Goal: Task Accomplishment & Management: Complete application form

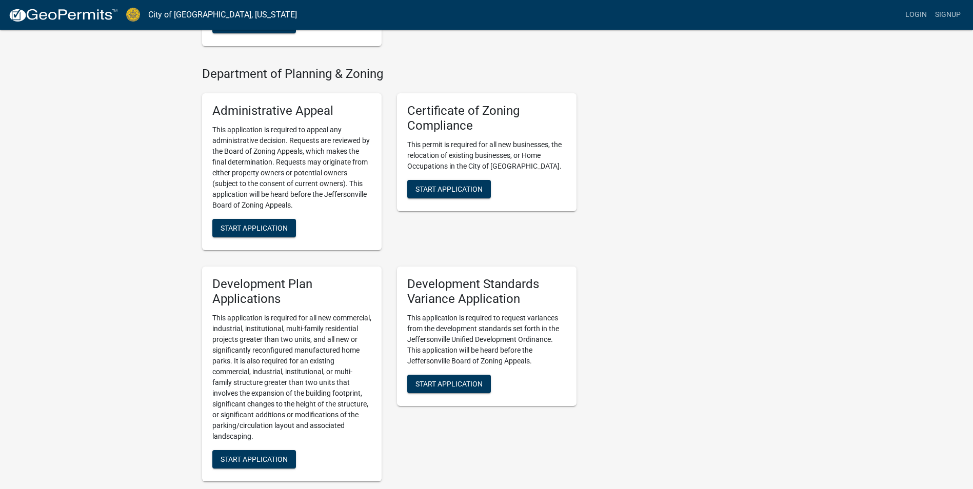
scroll to position [889, 0]
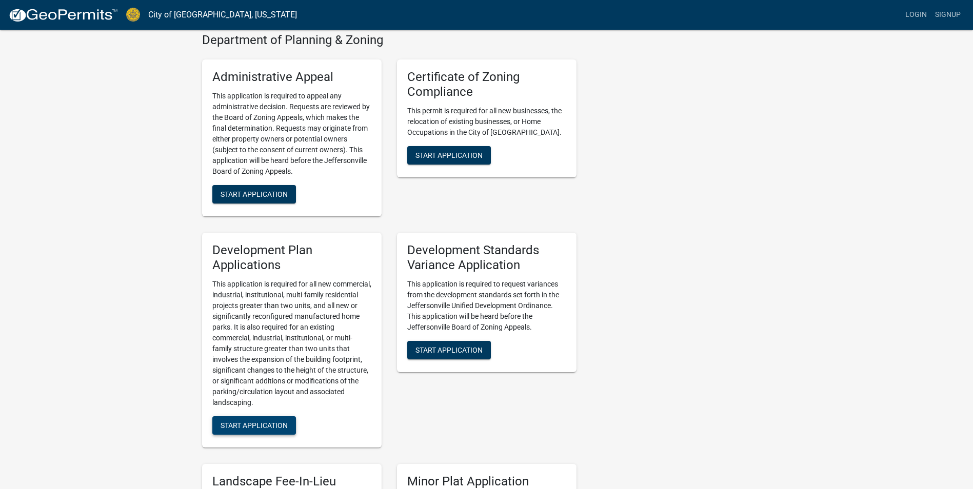
click at [273, 421] on span "Start Application" at bounding box center [253, 425] width 67 height 8
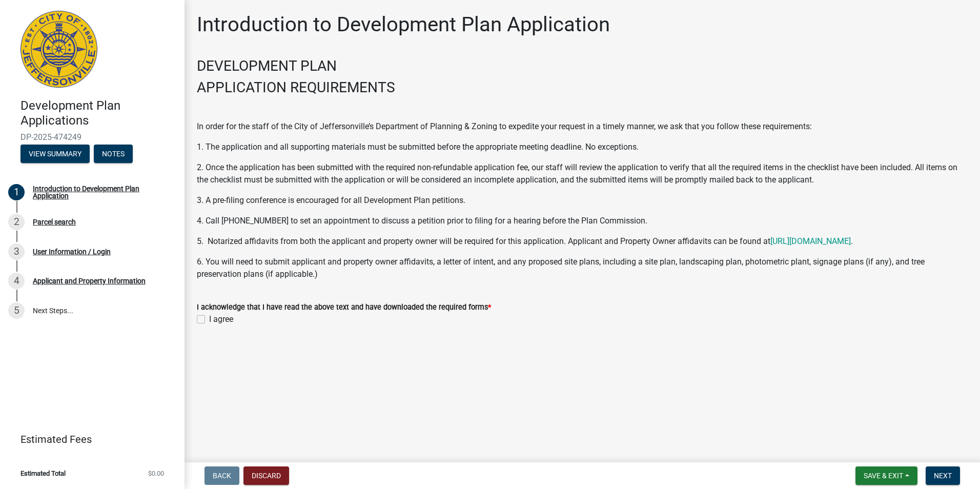
click at [209, 320] on div "I agree" at bounding box center [582, 319] width 771 height 12
click at [209, 320] on label "I agree" at bounding box center [221, 319] width 24 height 12
click at [209, 320] on input "I agree" at bounding box center [212, 316] width 7 height 7
checkbox input "true"
click at [942, 477] on span "Next" at bounding box center [943, 476] width 18 height 8
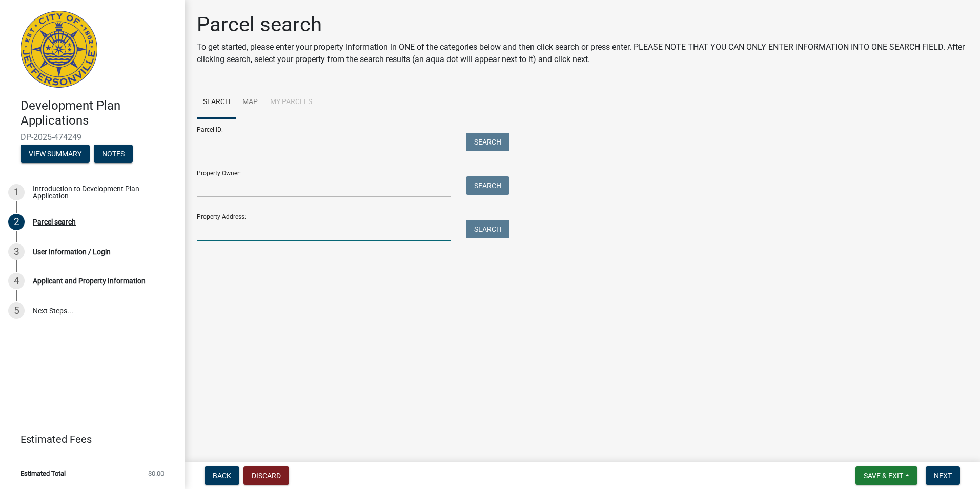
click at [309, 238] on input "Property Address:" at bounding box center [324, 230] width 254 height 21
type input "[STREET_ADDRESS]"
click at [485, 234] on button "Search" at bounding box center [488, 229] width 44 height 18
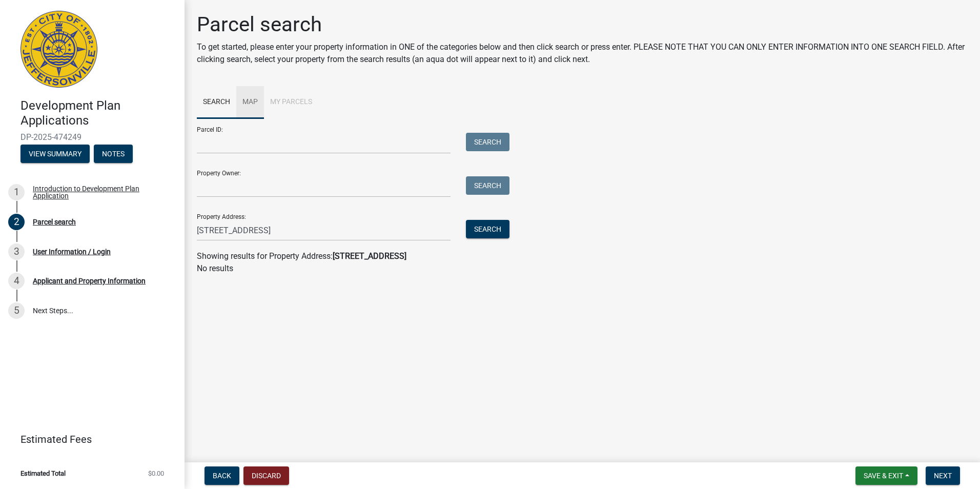
click at [249, 102] on link "Map" at bounding box center [250, 102] width 28 height 33
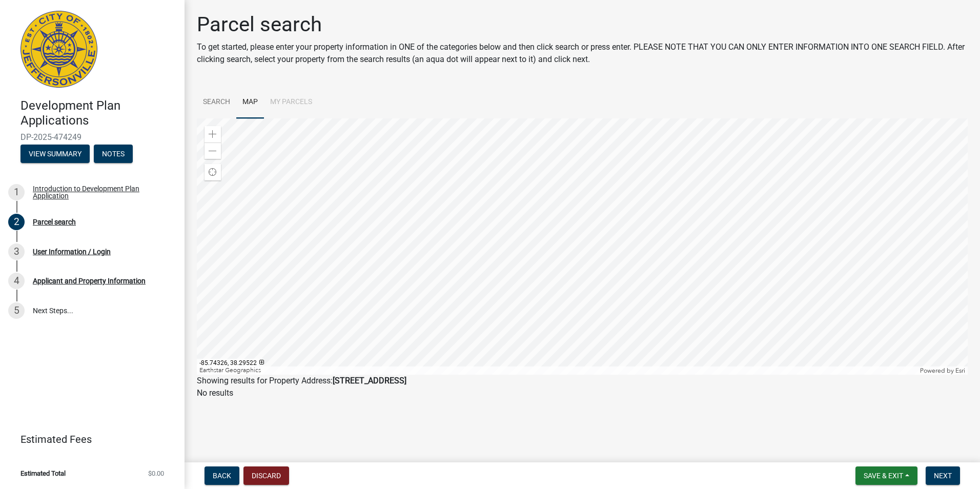
click at [595, 375] on div at bounding box center [582, 246] width 771 height 256
click at [592, 118] on div at bounding box center [582, 246] width 771 height 256
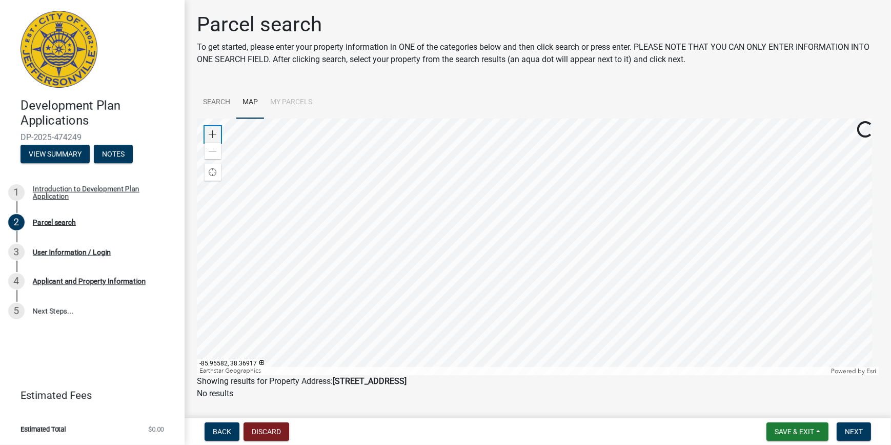
click at [209, 130] on span at bounding box center [213, 134] width 8 height 8
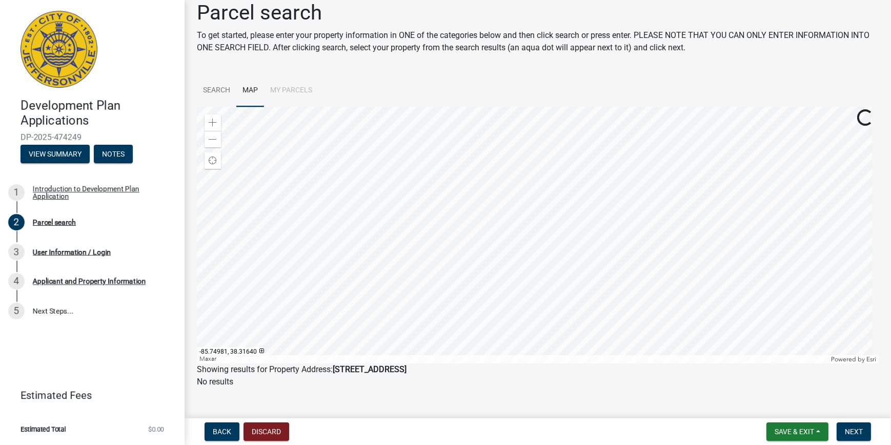
scroll to position [15, 0]
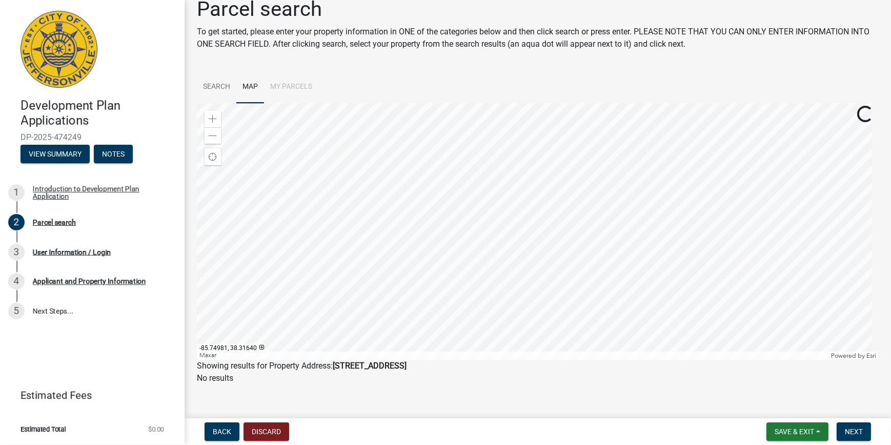
click at [459, 358] on div at bounding box center [538, 231] width 682 height 256
click at [499, 269] on div at bounding box center [538, 231] width 682 height 256
click at [216, 117] on span at bounding box center [213, 119] width 8 height 8
click at [544, 267] on div at bounding box center [538, 231] width 682 height 256
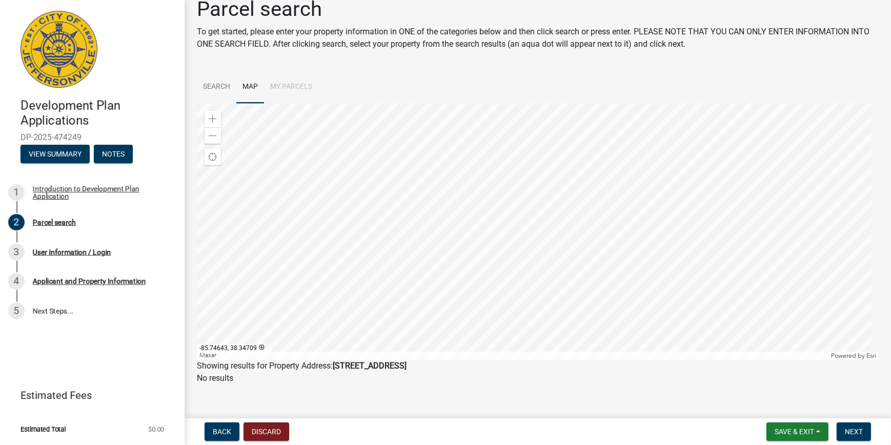
click at [444, 328] on div at bounding box center [538, 231] width 682 height 256
click at [489, 345] on div at bounding box center [538, 231] width 682 height 256
click at [564, 130] on div at bounding box center [538, 231] width 682 height 256
click at [488, 283] on div at bounding box center [538, 231] width 682 height 256
click at [213, 134] on span at bounding box center [213, 136] width 8 height 8
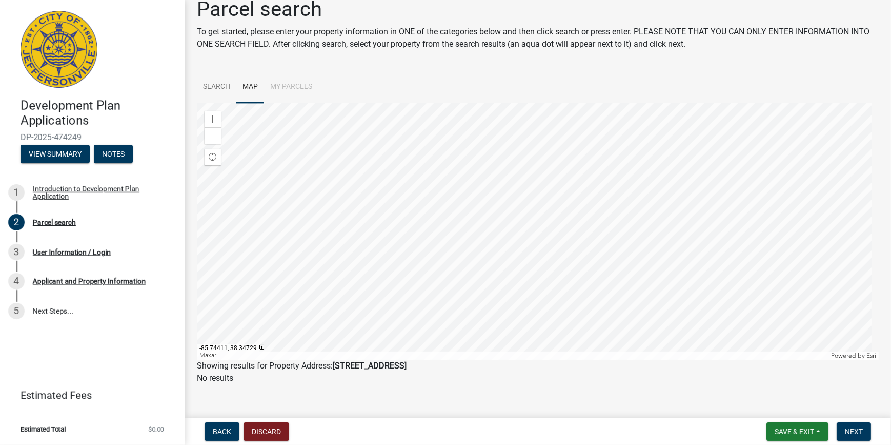
click at [524, 268] on div at bounding box center [538, 231] width 682 height 256
click at [210, 135] on span at bounding box center [213, 136] width 8 height 8
click at [576, 234] on div at bounding box center [538, 231] width 682 height 256
click at [215, 121] on span at bounding box center [213, 119] width 8 height 8
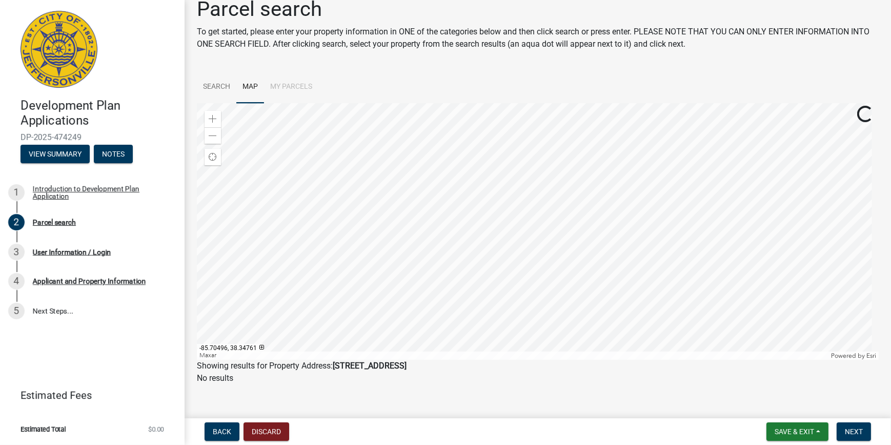
click at [555, 210] on div at bounding box center [538, 231] width 682 height 256
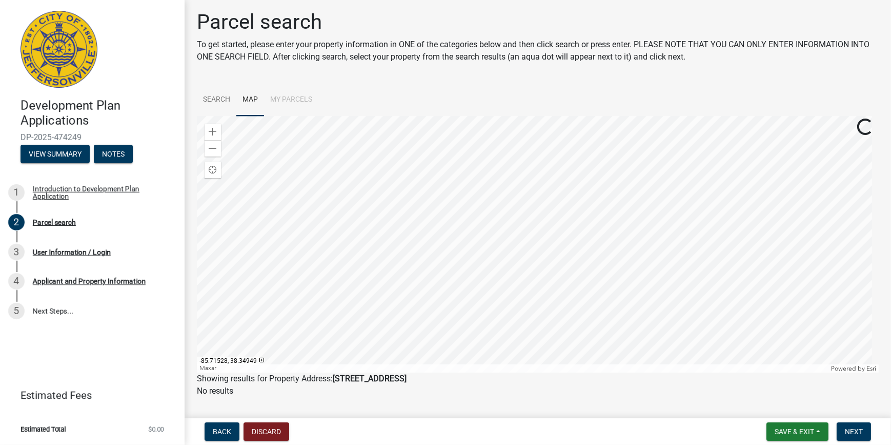
scroll to position [0, 0]
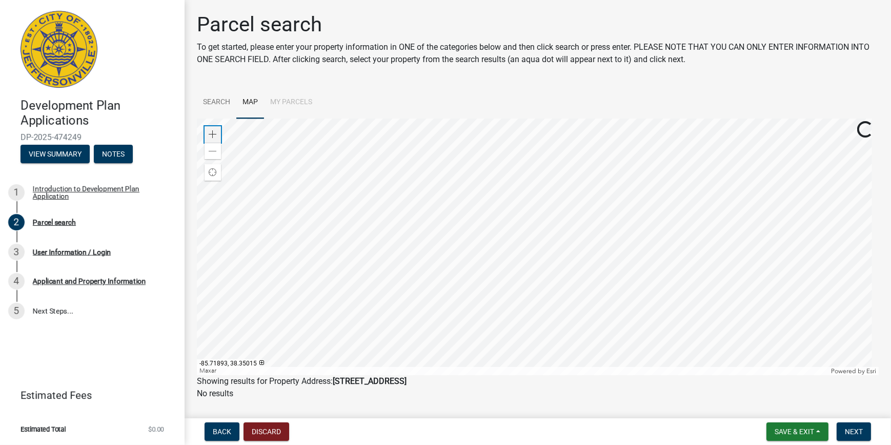
click at [212, 136] on span at bounding box center [213, 134] width 8 height 8
click at [536, 221] on div at bounding box center [538, 246] width 682 height 256
click at [541, 179] on div at bounding box center [538, 246] width 682 height 256
click at [534, 200] on div at bounding box center [538, 246] width 682 height 256
click at [549, 176] on div at bounding box center [538, 246] width 682 height 256
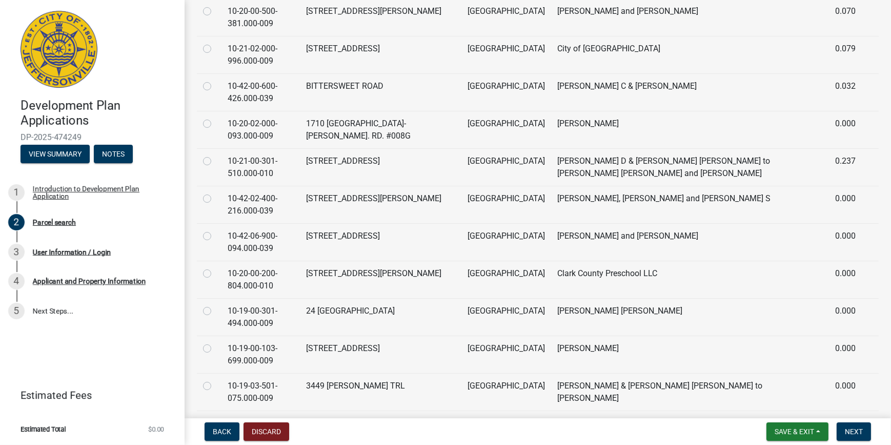
scroll to position [5889, 0]
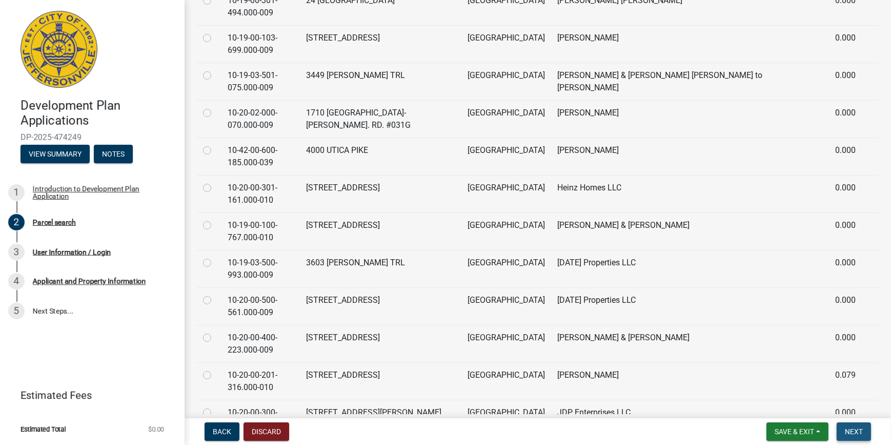
click at [859, 432] on span "Next" at bounding box center [854, 431] width 18 height 8
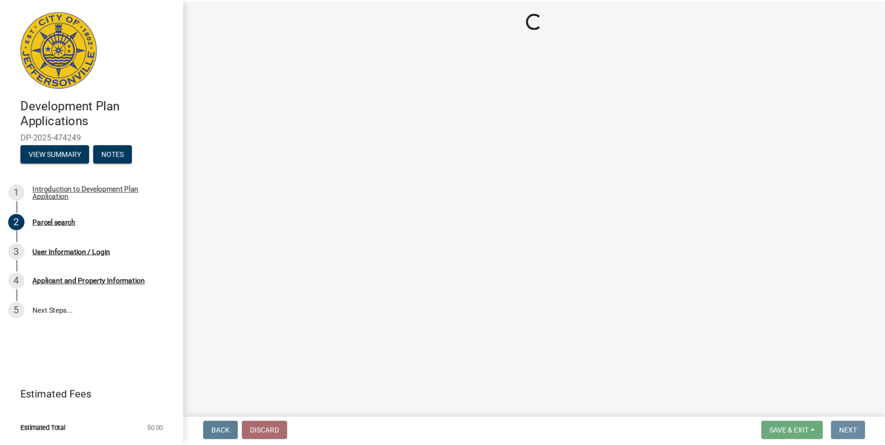
scroll to position [0, 0]
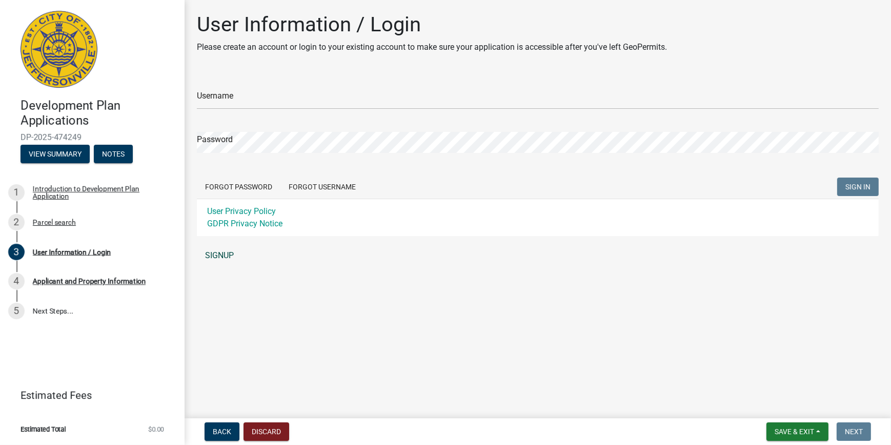
click at [222, 254] on link "SIGNUP" at bounding box center [538, 255] width 682 height 21
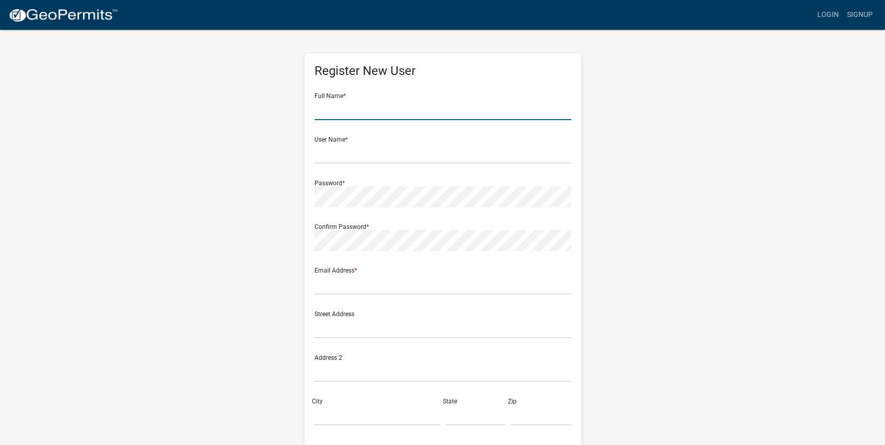
click at [352, 106] on input "text" at bounding box center [442, 109] width 256 height 21
type input "[PERSON_NAME]"
type input "[EMAIL_ADDRESS][PERSON_NAME][DOMAIN_NAME]"
type input "[STREET_ADDRESS]"
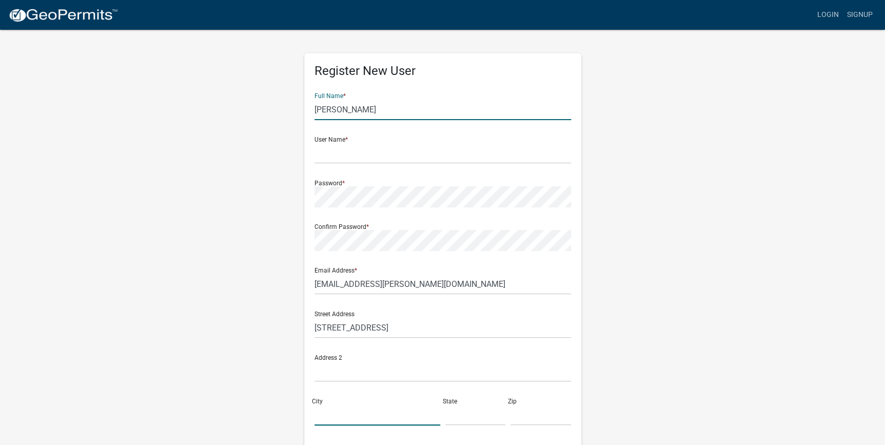
type input "[GEOGRAPHIC_DATA], [GEOGRAPHIC_DATA]"
type input "37210"
type input "6156497614"
click at [354, 156] on input "text" at bounding box center [442, 153] width 256 height 21
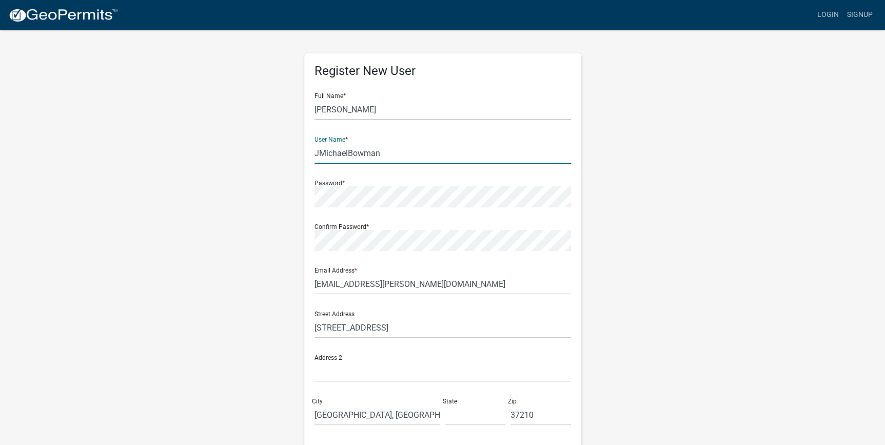
drag, startPoint x: 384, startPoint y: 156, endPoint x: 297, endPoint y: 148, distance: 87.6
click at [297, 148] on div "Register New User Full Name * [PERSON_NAME] User Name * JMichaelBowman Password…" at bounding box center [442, 303] width 292 height 549
type input "Bowman2025"
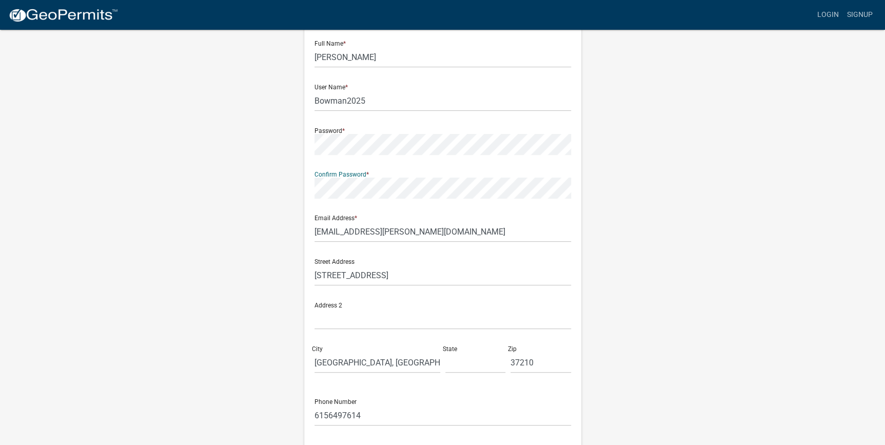
scroll to position [62, 0]
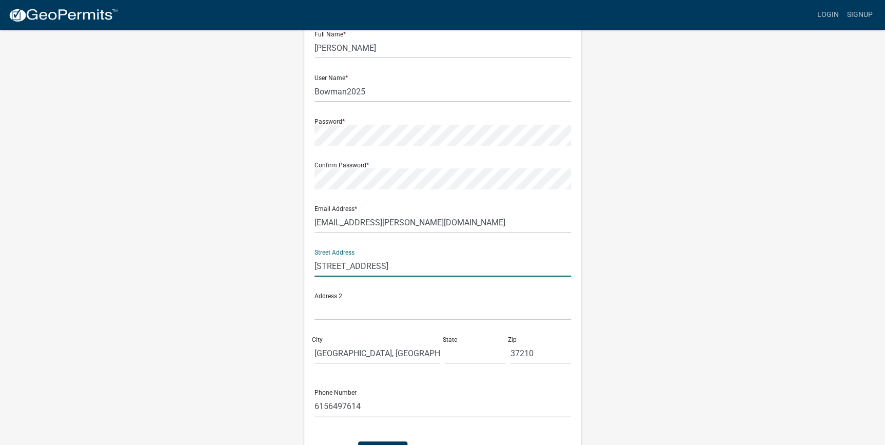
drag, startPoint x: 369, startPoint y: 265, endPoint x: 550, endPoint y: 263, distance: 180.5
click at [550, 263] on input "[STREET_ADDRESS]" at bounding box center [442, 265] width 256 height 21
type input "[STREET_ADDRESS]"
click at [279, 342] on div "Register New User Full Name * [PERSON_NAME] User Name * Bowman2025 Password * C…" at bounding box center [442, 241] width 585 height 549
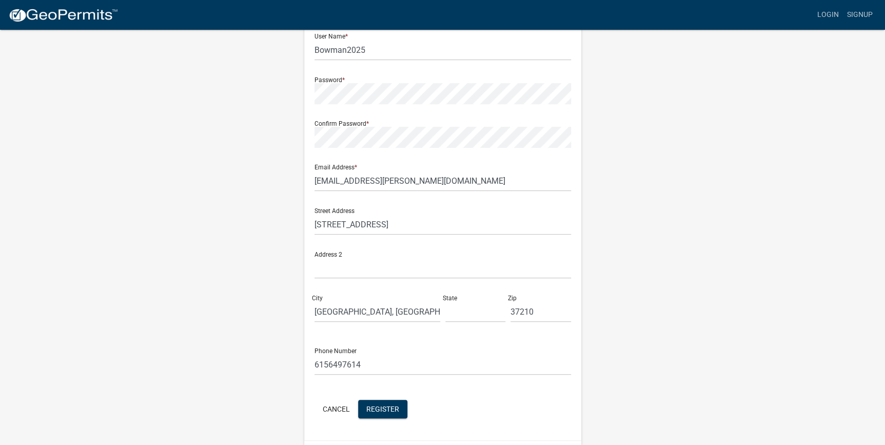
scroll to position [108, 0]
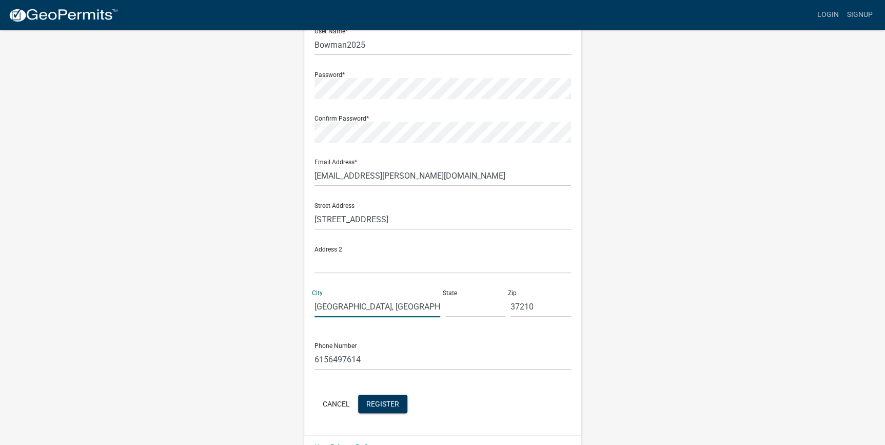
drag, startPoint x: 347, startPoint y: 308, endPoint x: 383, endPoint y: 303, distance: 36.2
click at [383, 303] on input "[GEOGRAPHIC_DATA], [GEOGRAPHIC_DATA]" at bounding box center [377, 306] width 126 height 21
type input "[GEOGRAPHIC_DATA]"
click at [451, 306] on input "text" at bounding box center [475, 306] width 61 height 21
type input "tn"
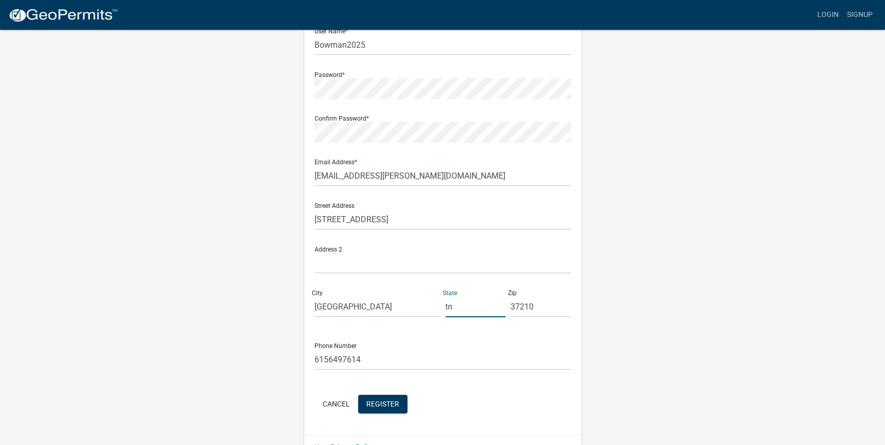
click at [278, 324] on div "Register New User Full Name * [PERSON_NAME] User Name * Bowman2025 Password * C…" at bounding box center [442, 195] width 585 height 549
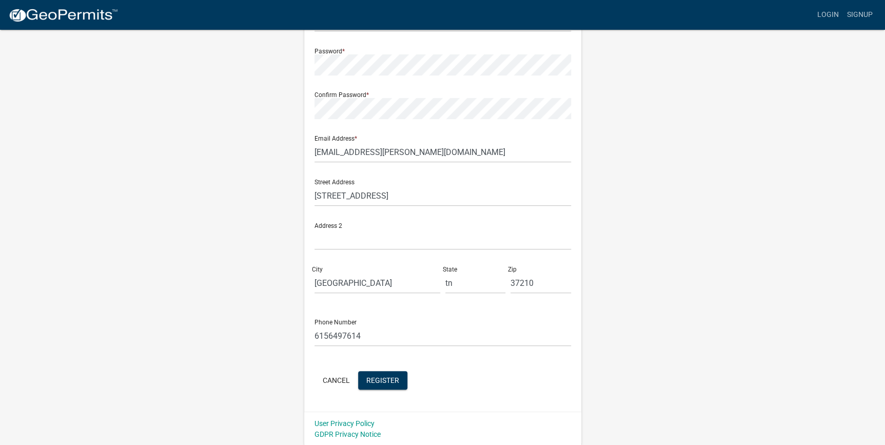
scroll to position [132, 0]
click at [374, 378] on span "Register" at bounding box center [382, 379] width 33 height 8
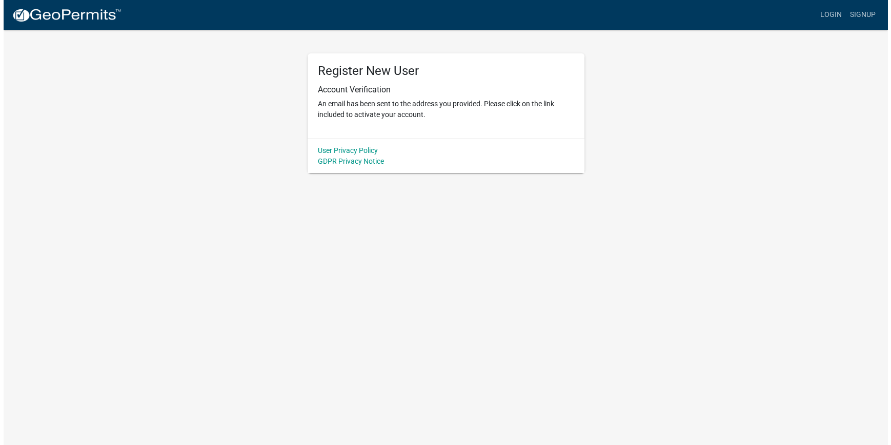
scroll to position [0, 0]
click at [837, 11] on link "Login" at bounding box center [834, 14] width 30 height 19
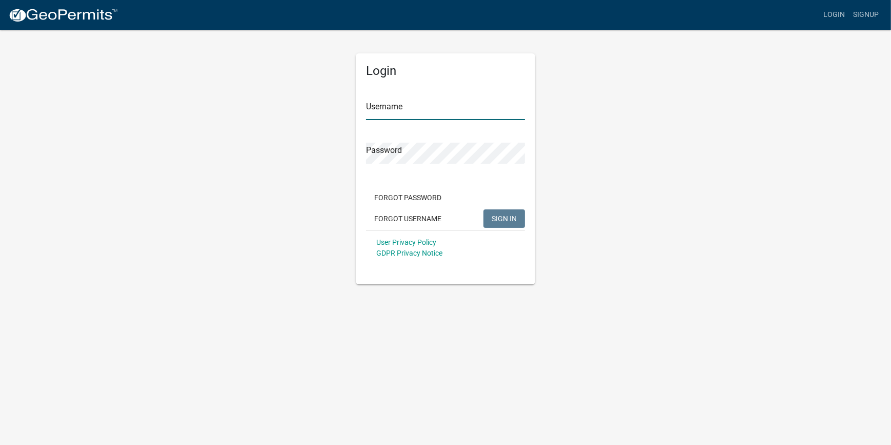
type input "Bowman2025"
click at [496, 216] on span "SIGN IN" at bounding box center [504, 218] width 25 height 8
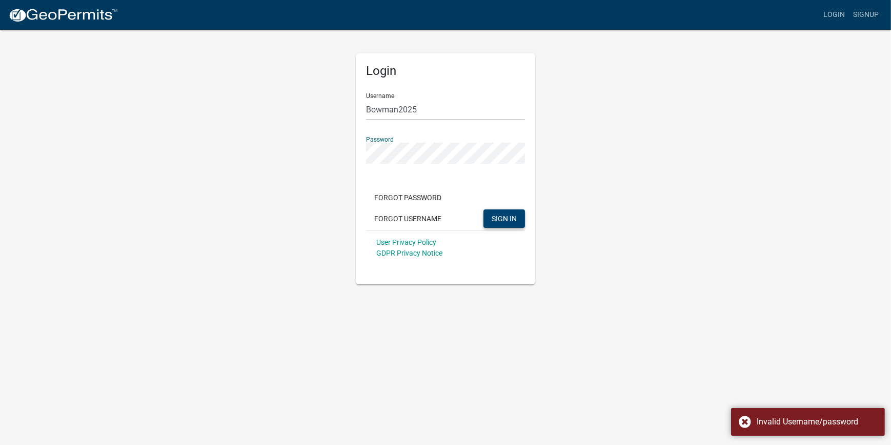
click at [319, 143] on div "Login Username Bowman2025 Password Forgot Password Forgot Username SIGN IN User…" at bounding box center [445, 156] width 585 height 255
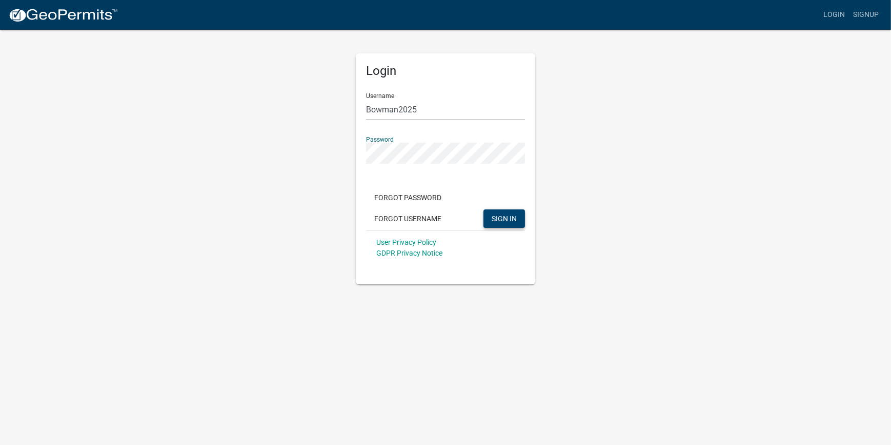
click at [347, 179] on div "Login Username Bowman2025 Password Forgot Password Forgot Username SIGN IN User…" at bounding box center [445, 156] width 585 height 255
click at [503, 219] on span "SIGN IN" at bounding box center [504, 218] width 25 height 8
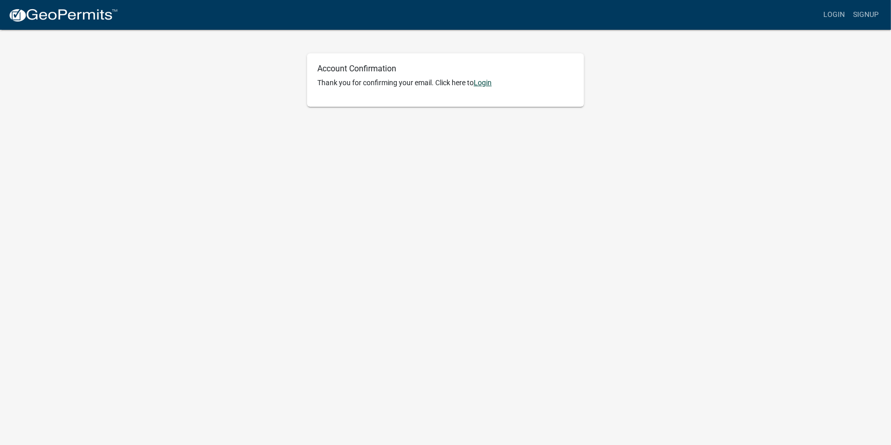
click at [486, 86] on link "Login" at bounding box center [483, 82] width 18 height 8
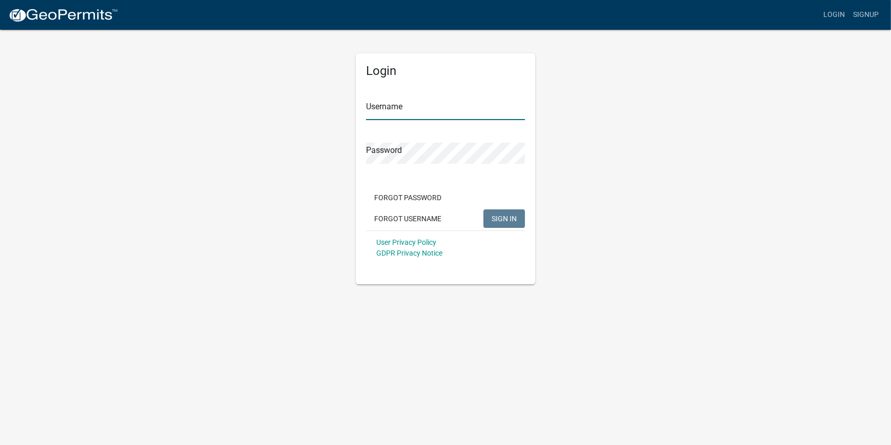
type input "Bowman2025"
click at [427, 113] on input "Bowman2025" at bounding box center [445, 109] width 159 height 21
click at [510, 219] on span "SIGN IN" at bounding box center [504, 218] width 25 height 8
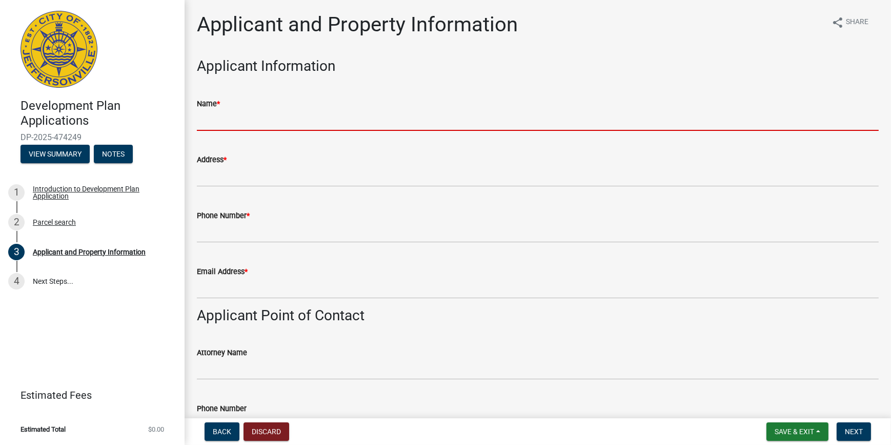
click at [267, 119] on input "Name *" at bounding box center [538, 120] width 682 height 21
type input "[PERSON_NAME]"
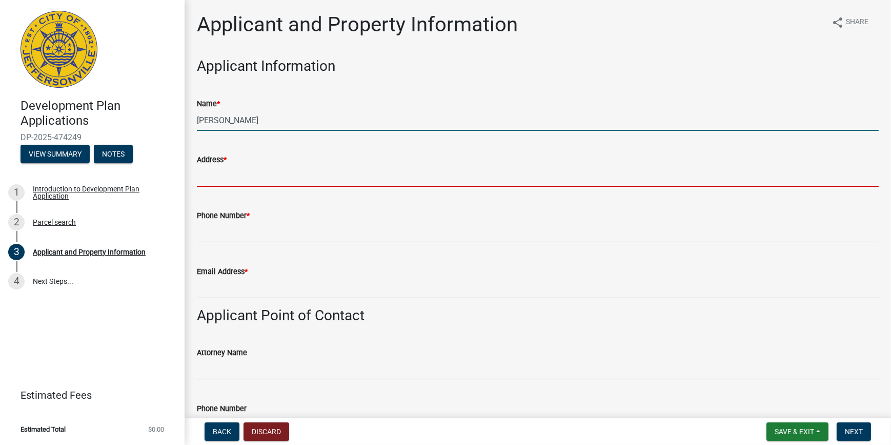
type input "[EMAIL_ADDRESS][PERSON_NAME][DOMAIN_NAME]"
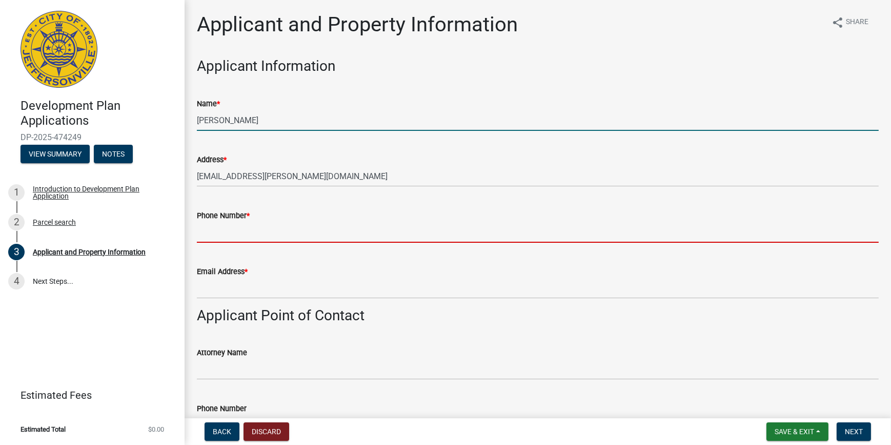
type input "6153471018"
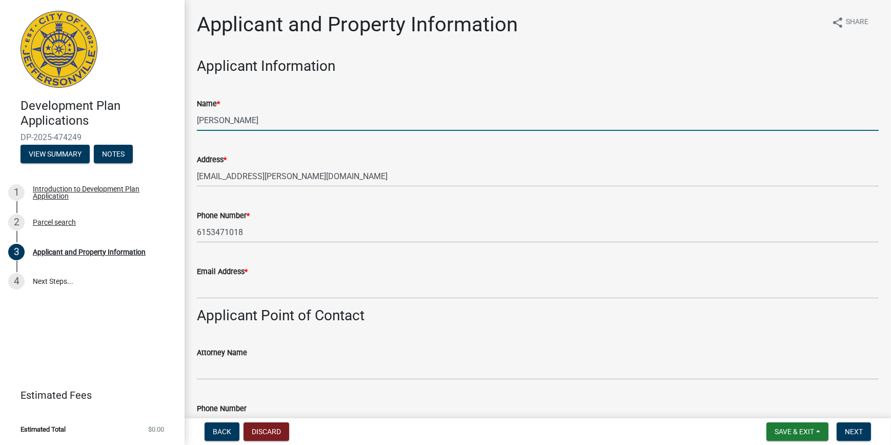
type input "[EMAIL_ADDRESS][PERSON_NAME][DOMAIN_NAME]"
type input "6153471018"
type input "[EMAIL_ADDRESS][PERSON_NAME][DOMAIN_NAME]"
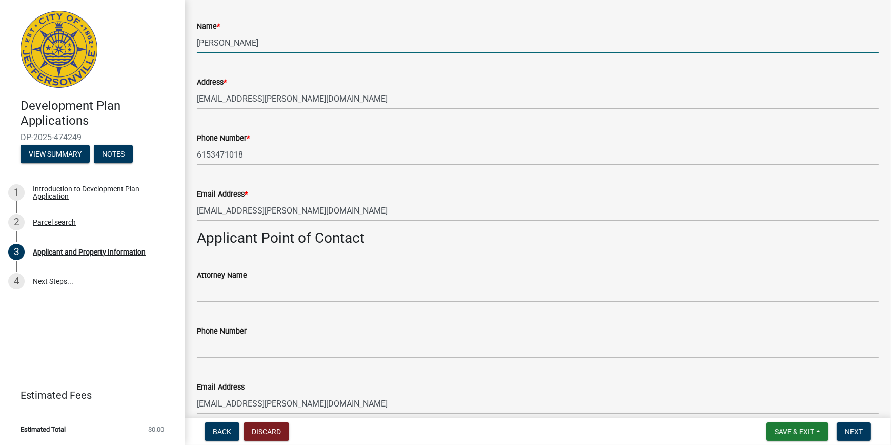
scroll to position [93, 0]
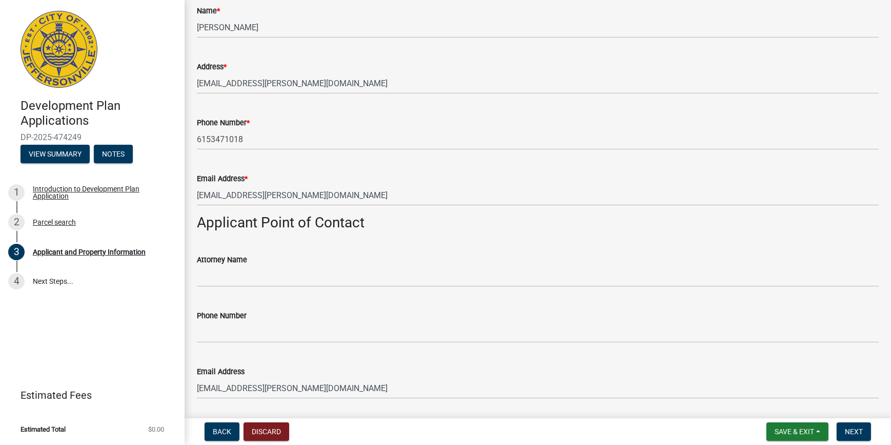
click at [268, 158] on div "Email Address * jmichael@bowman.com" at bounding box center [538, 182] width 682 height 48
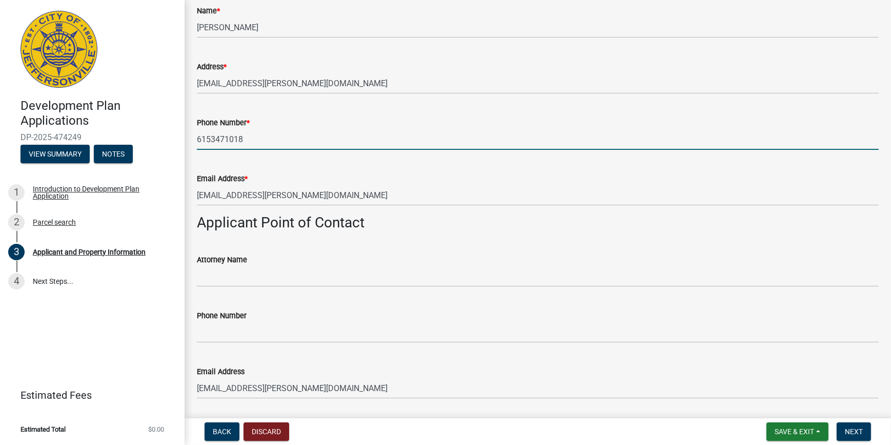
drag, startPoint x: 225, startPoint y: 141, endPoint x: 252, endPoint y: 138, distance: 27.3
click at [252, 138] on input "6153471018" at bounding box center [538, 139] width 682 height 21
type input "6156497614"
type input "[PERSON_NAME]"
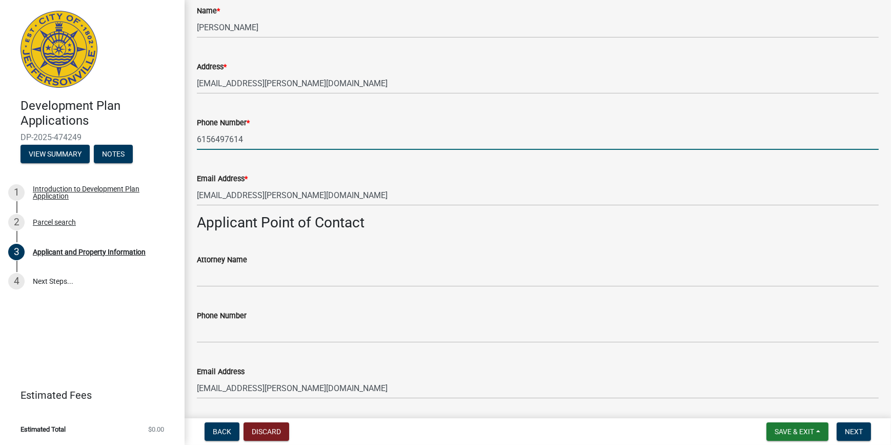
type input "[STREET_ADDRESS]"
type input "6153471018"
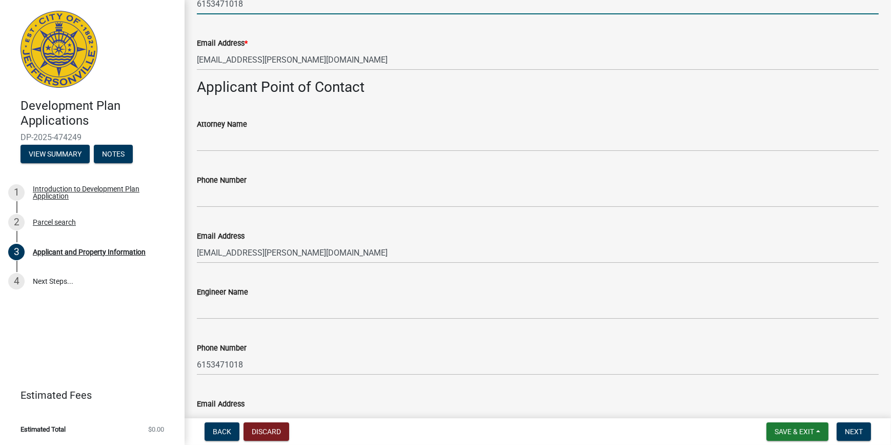
scroll to position [248, 0]
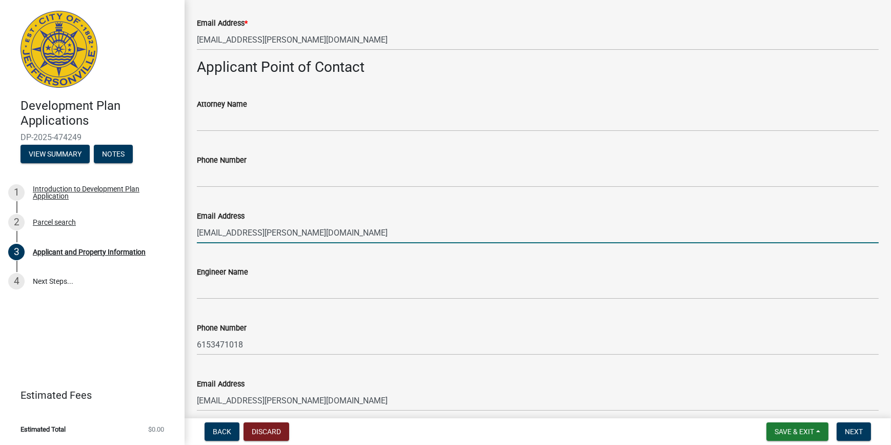
drag, startPoint x: 301, startPoint y: 239, endPoint x: 185, endPoint y: 225, distance: 116.7
click at [185, 225] on div "Applicant and Property Information share Share Applicant Information Name * Jon…" at bounding box center [538, 352] width 707 height 1176
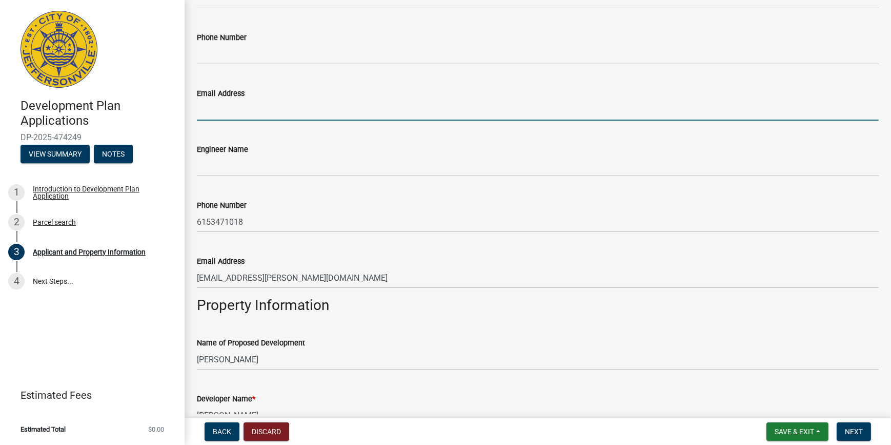
scroll to position [373, 0]
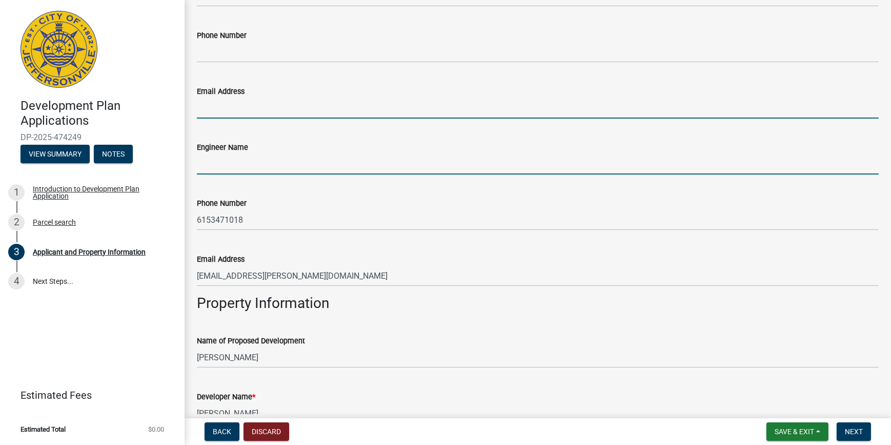
click at [231, 166] on input "Engineer Name" at bounding box center [538, 163] width 682 height 21
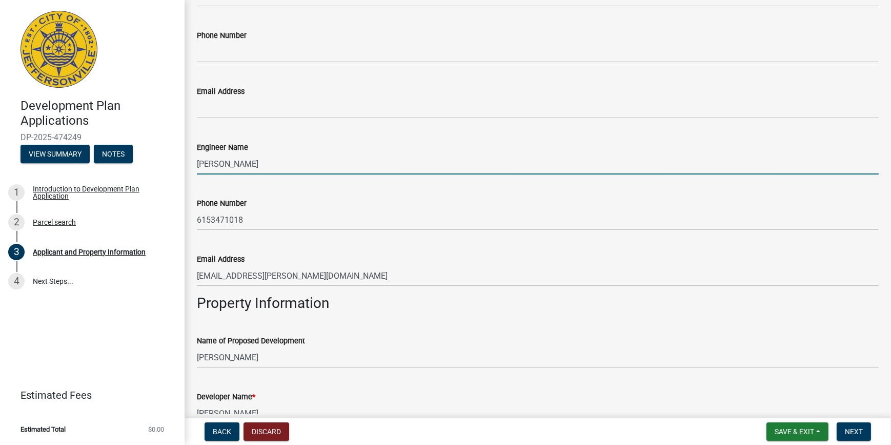
type input "[PERSON_NAME]"
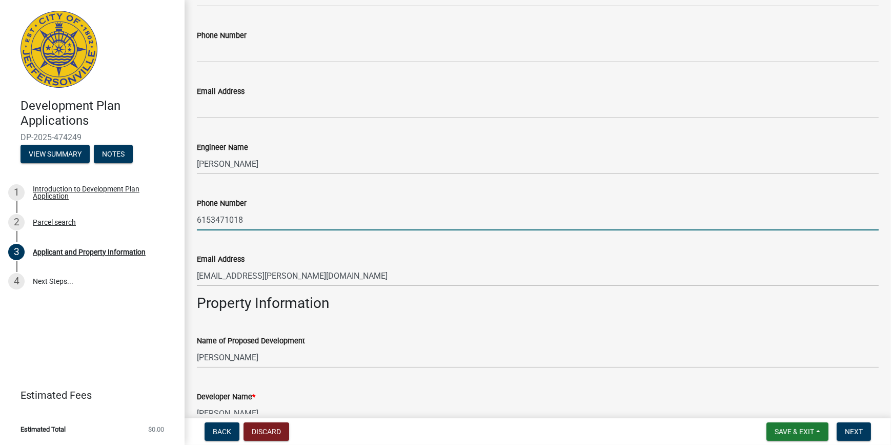
drag, startPoint x: 225, startPoint y: 223, endPoint x: 263, endPoint y: 222, distance: 38.5
click at [263, 222] on input "6153471018" at bounding box center [538, 219] width 682 height 21
type input "6156497614"
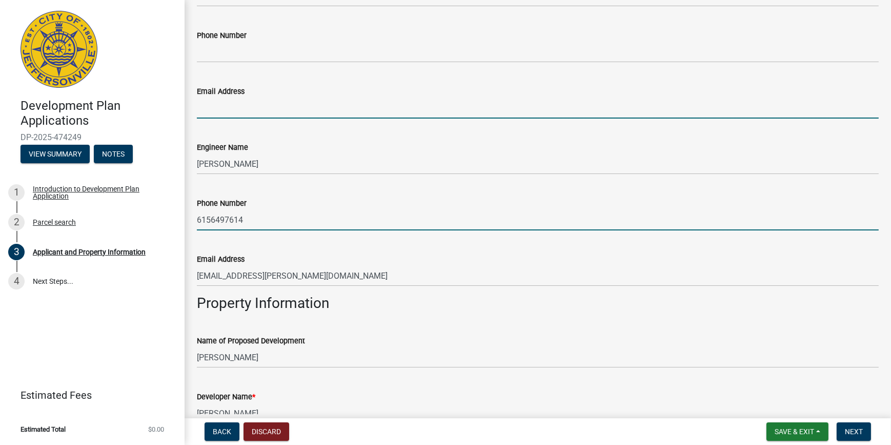
type input "[EMAIL_ADDRESS][PERSON_NAME][DOMAIN_NAME]"
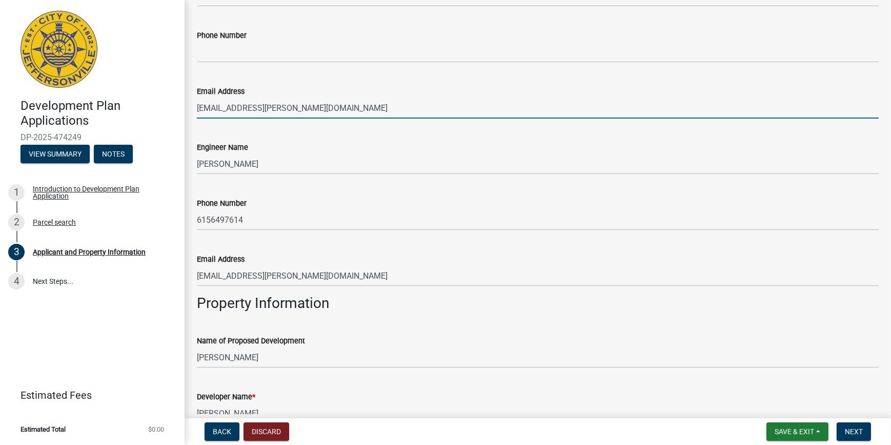
drag, startPoint x: 295, startPoint y: 114, endPoint x: 128, endPoint y: 100, distance: 167.7
click at [128, 100] on div "Development Plan Applications DP-2025-474249 View Summary Notes 1 Introduction …" at bounding box center [445, 222] width 891 height 445
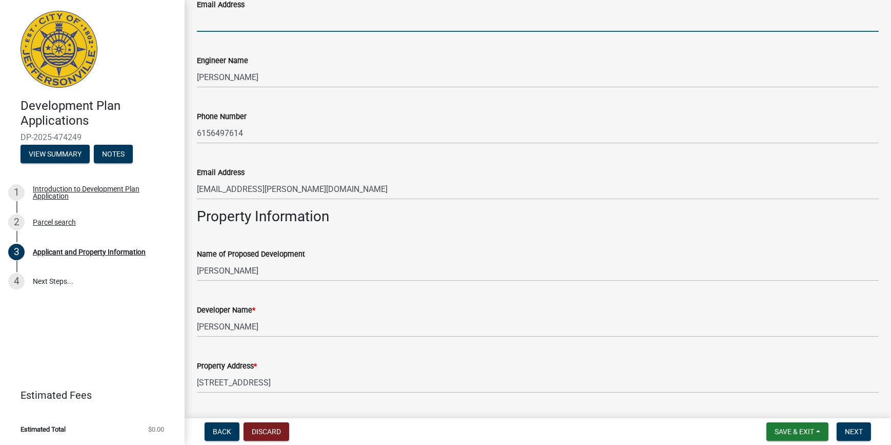
scroll to position [481, 0]
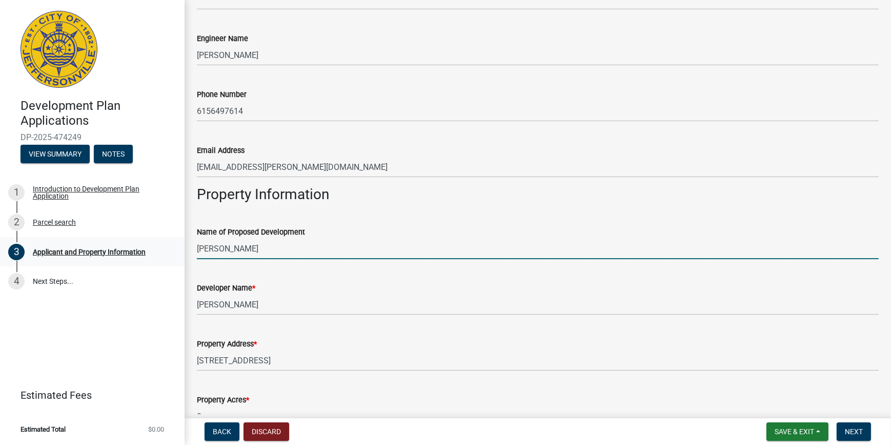
drag, startPoint x: 253, startPoint y: 246, endPoint x: 174, endPoint y: 242, distance: 79.1
click at [174, 242] on div "Development Plan Applications DP-2025-474249 View Summary Notes 1 Introduction …" at bounding box center [445, 222] width 891 height 445
type input "Wawa Convenience Store"
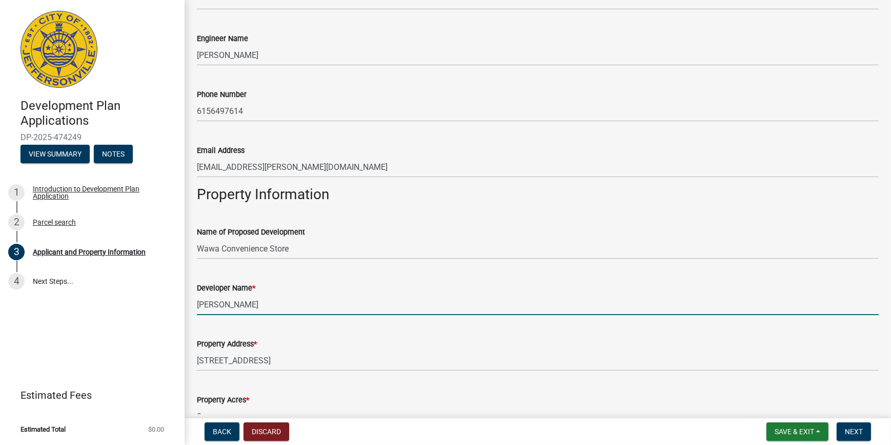
drag, startPoint x: 248, startPoint y: 304, endPoint x: 195, endPoint y: 303, distance: 52.8
click at [195, 303] on div "Developer Name * Jon Michael" at bounding box center [537, 291] width 697 height 48
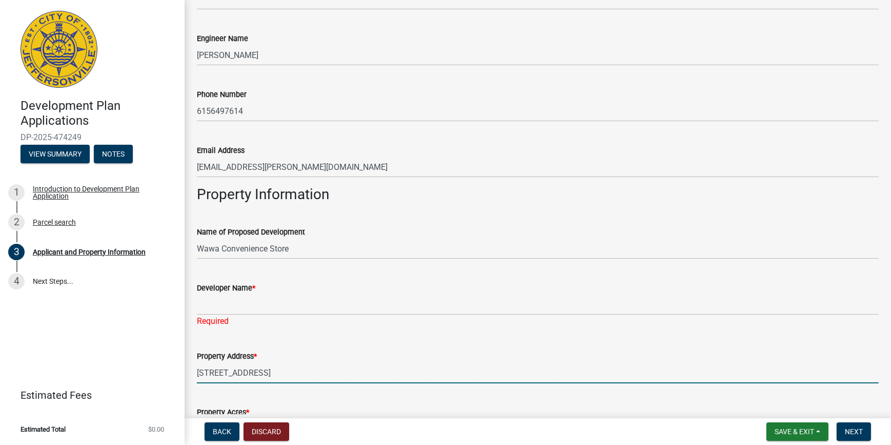
drag, startPoint x: 397, startPoint y: 361, endPoint x: 130, endPoint y: 354, distance: 267.2
click at [130, 354] on div "Development Plan Applications DP-2025-474249 View Summary Notes 1 Introduction …" at bounding box center [445, 222] width 891 height 445
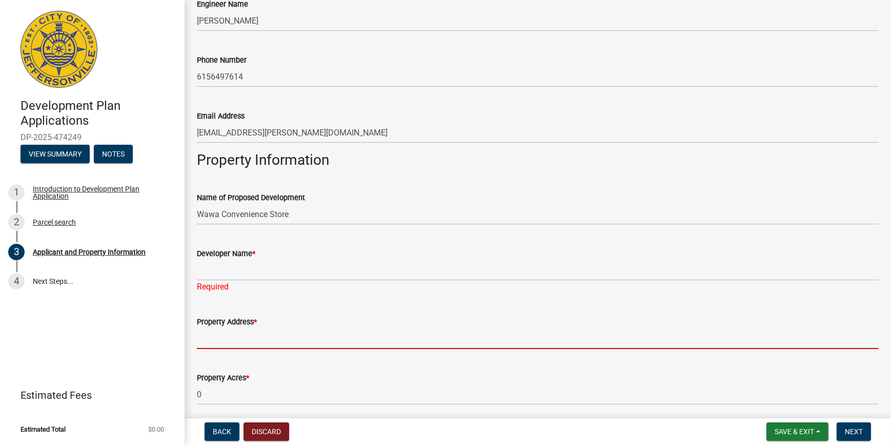
scroll to position [637, 0]
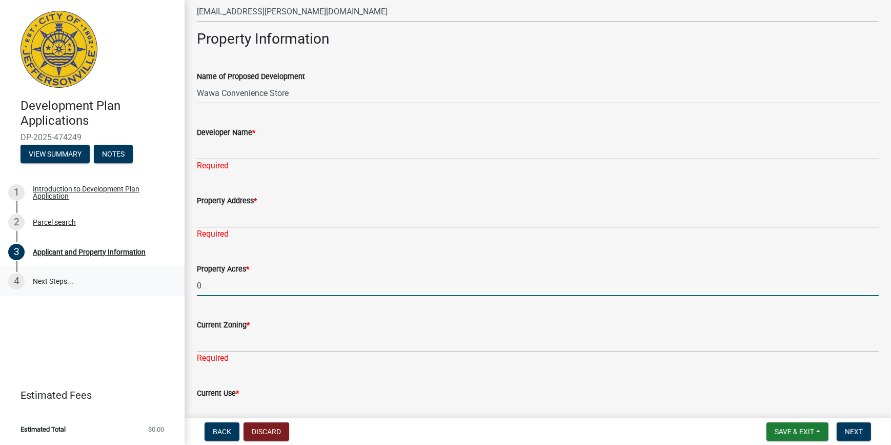
drag, startPoint x: 211, startPoint y: 273, endPoint x: 175, endPoint y: 274, distance: 35.4
click at [176, 274] on div "Development Plan Applications DP-2025-474249 View Summary Notes 1 Introduction …" at bounding box center [445, 222] width 891 height 445
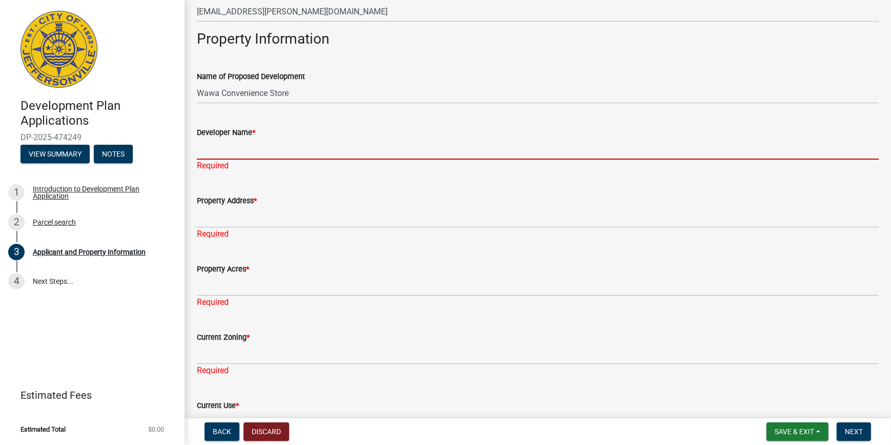
click at [234, 147] on input "Developer Name *" at bounding box center [538, 148] width 682 height 21
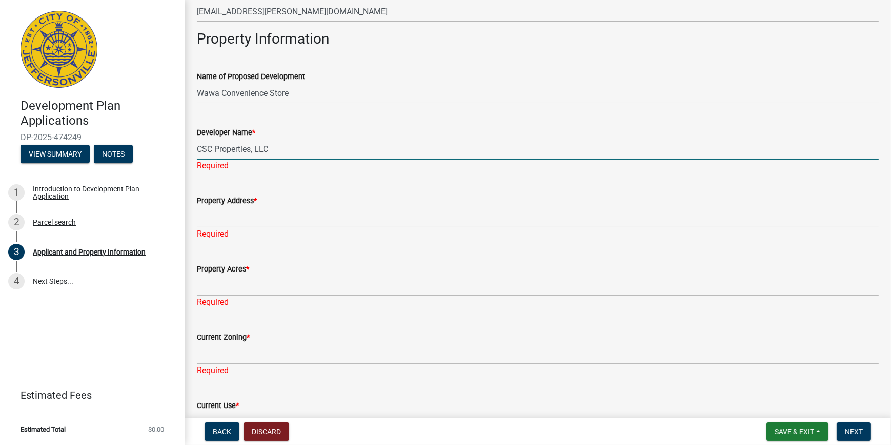
type input "CSC Properties, LLC"
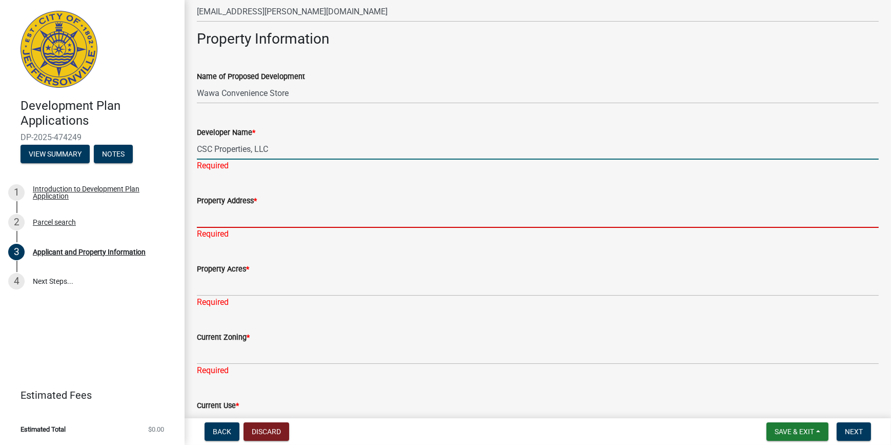
click at [226, 216] on div "Property Address * Required" at bounding box center [538, 210] width 682 height 60
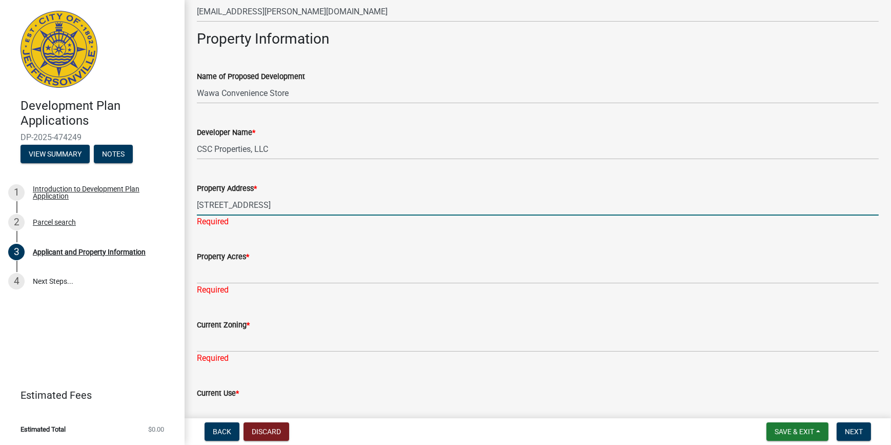
type input "3010 Gottbrath Parkway"
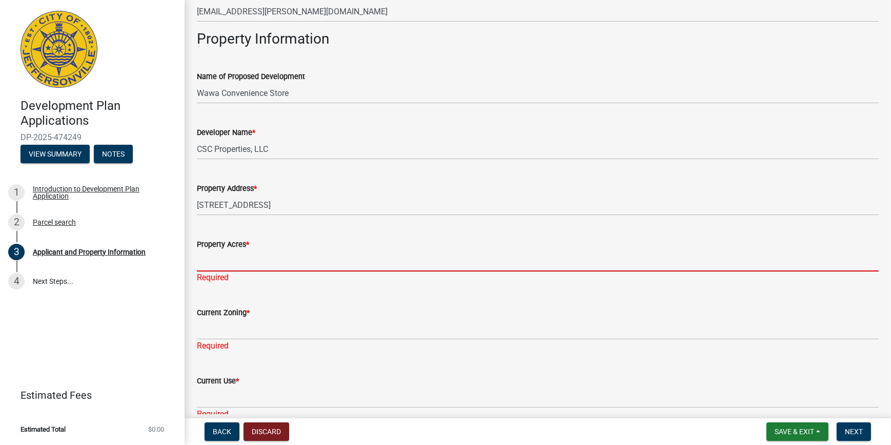
click at [228, 260] on input "Property Acres *" at bounding box center [538, 260] width 682 height 21
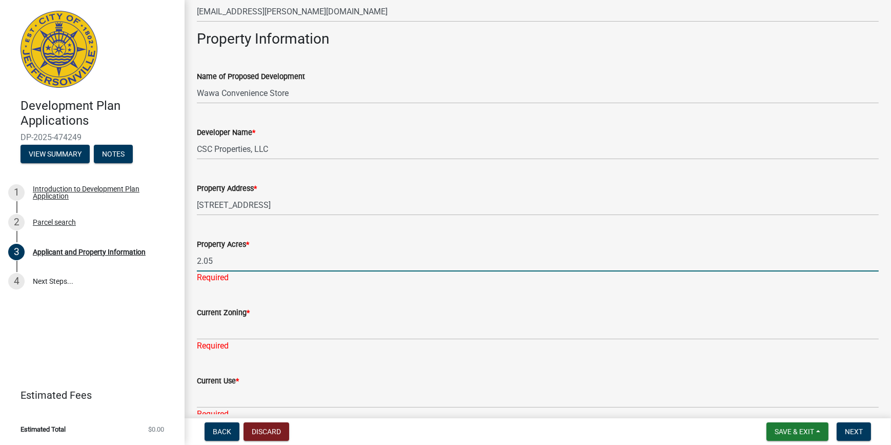
type input "2.05"
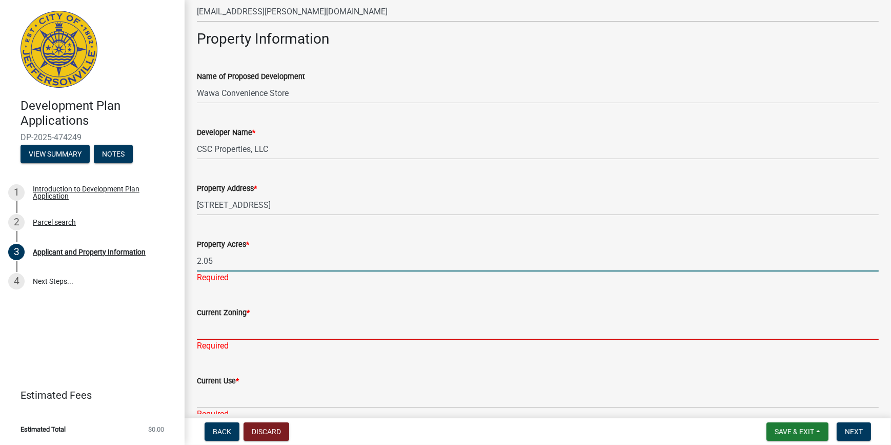
click at [240, 333] on div "Current Zoning * Required" at bounding box center [538, 322] width 682 height 60
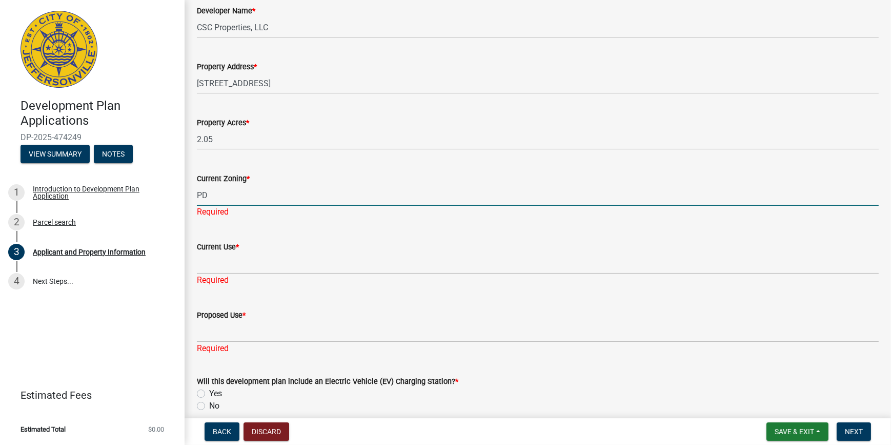
scroll to position [777, 0]
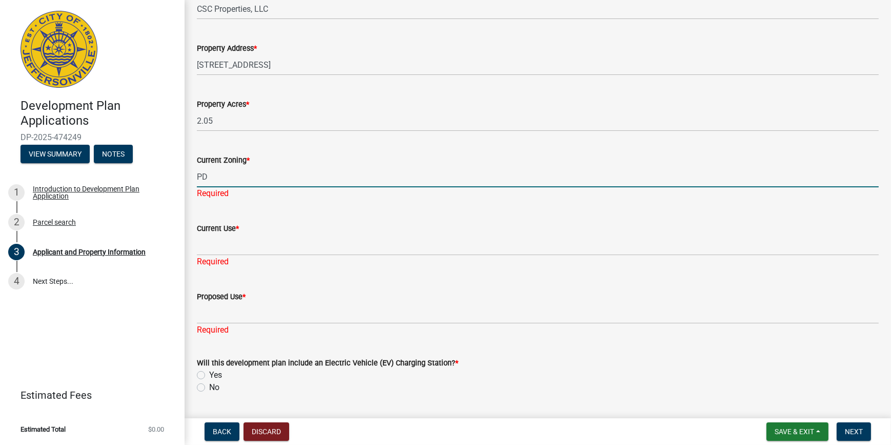
type input "PD"
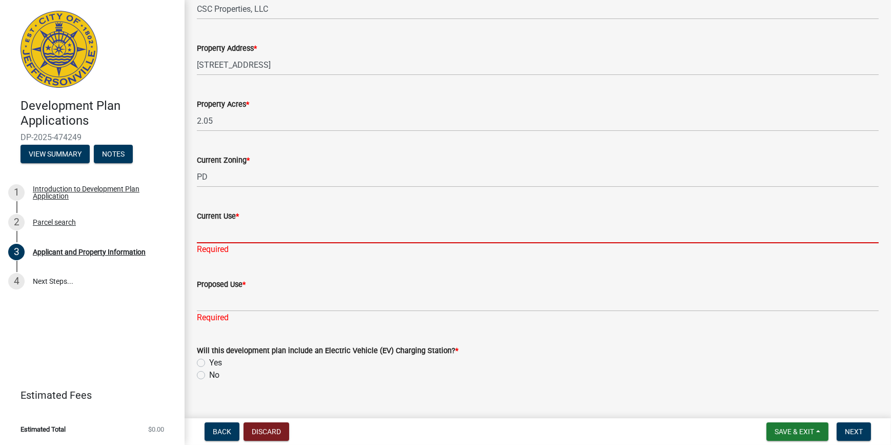
click at [213, 246] on div "Current Use * Required" at bounding box center [538, 225] width 682 height 60
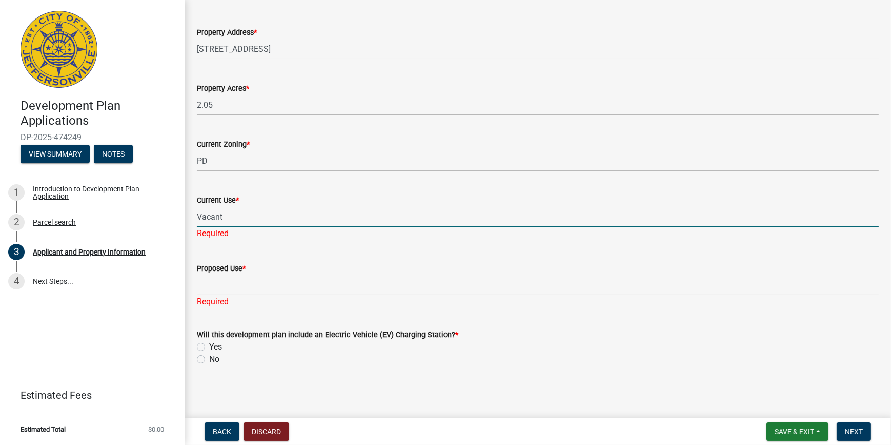
type input "Vacant"
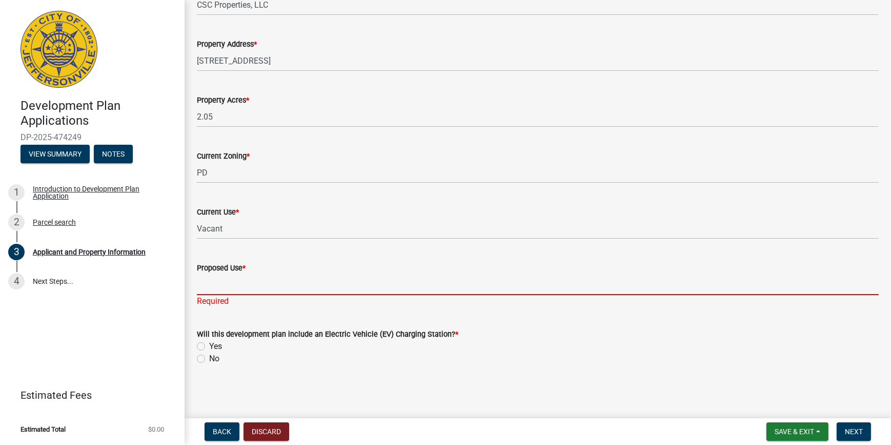
click at [214, 282] on input "Proposed Use *" at bounding box center [538, 284] width 682 height 21
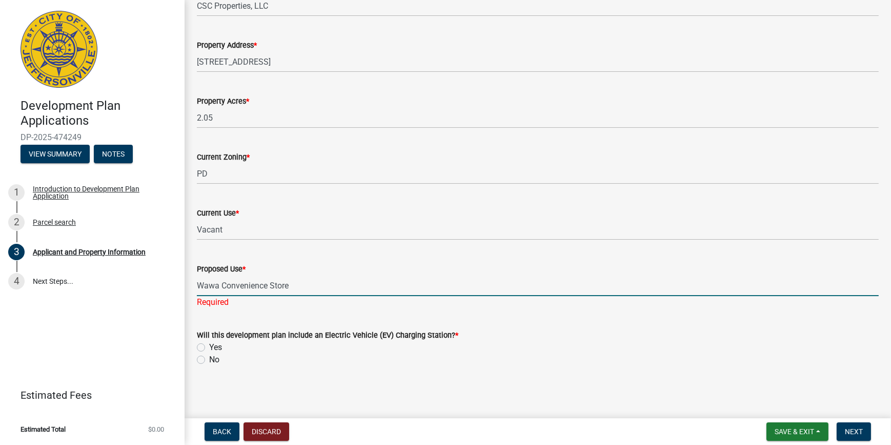
type input "Wawa Convenience Store"
click at [209, 358] on label "No" at bounding box center [214, 359] width 10 height 12
click at [209, 358] on input "No" at bounding box center [212, 356] width 7 height 7
radio input "true"
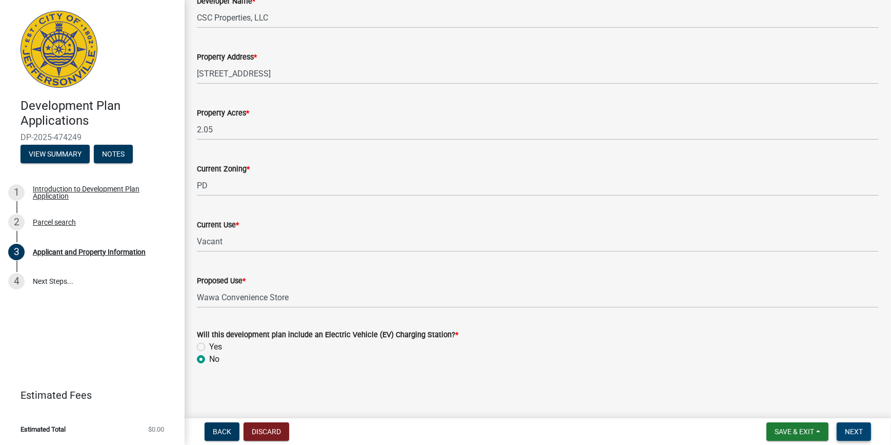
click at [858, 431] on span "Next" at bounding box center [854, 431] width 18 height 8
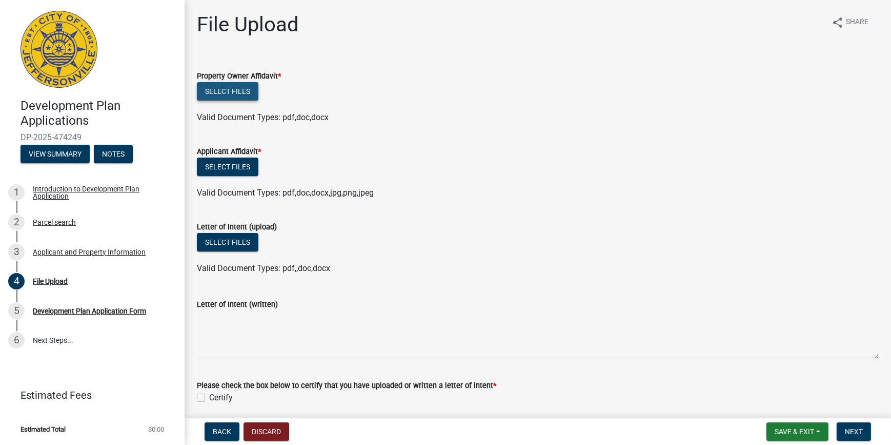
click at [240, 94] on button "Select files" at bounding box center [228, 91] width 62 height 18
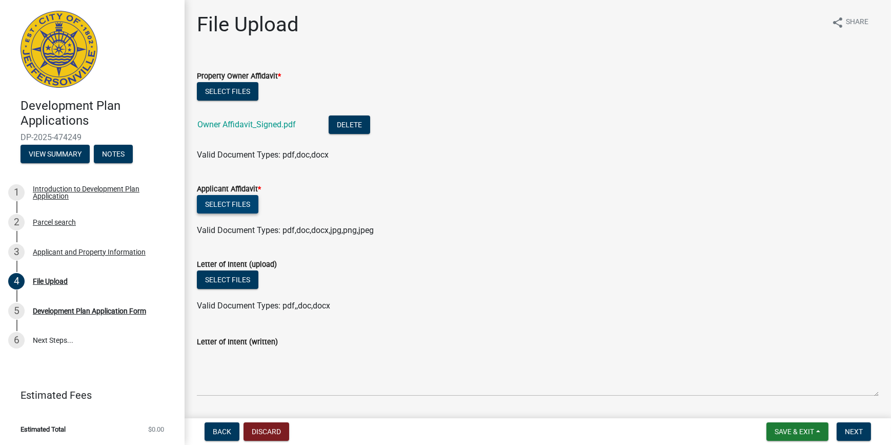
click at [240, 206] on button "Select files" at bounding box center [228, 204] width 62 height 18
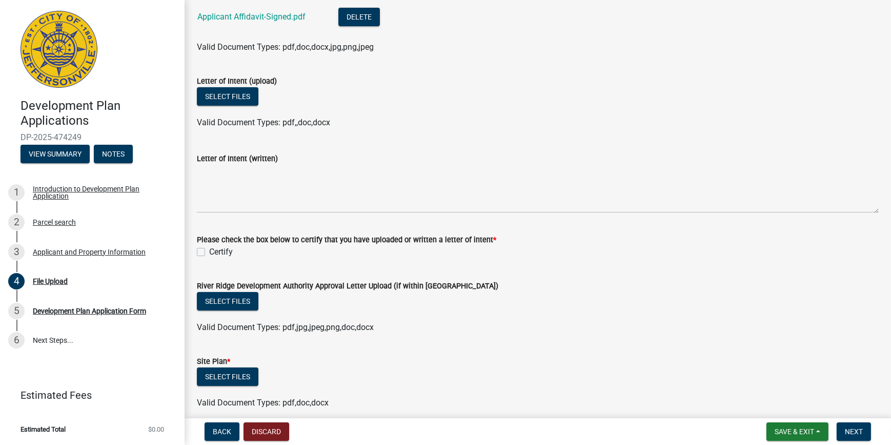
scroll to position [199, 0]
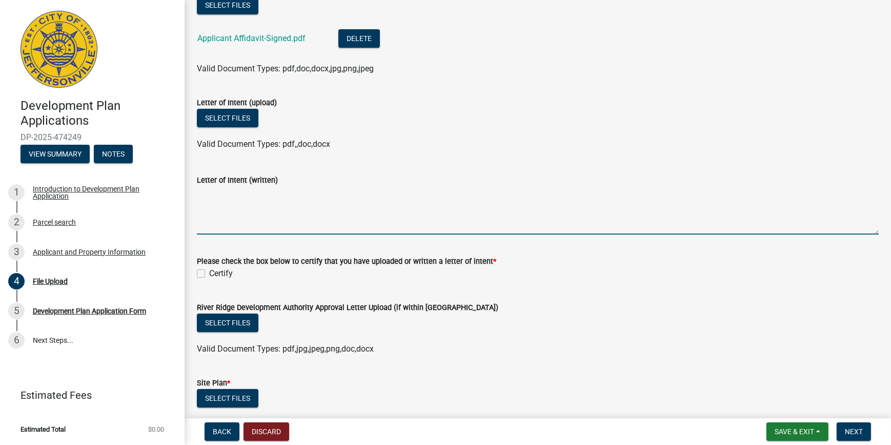
click at [274, 220] on textarea "Letter of Intent (written)" at bounding box center [538, 210] width 682 height 48
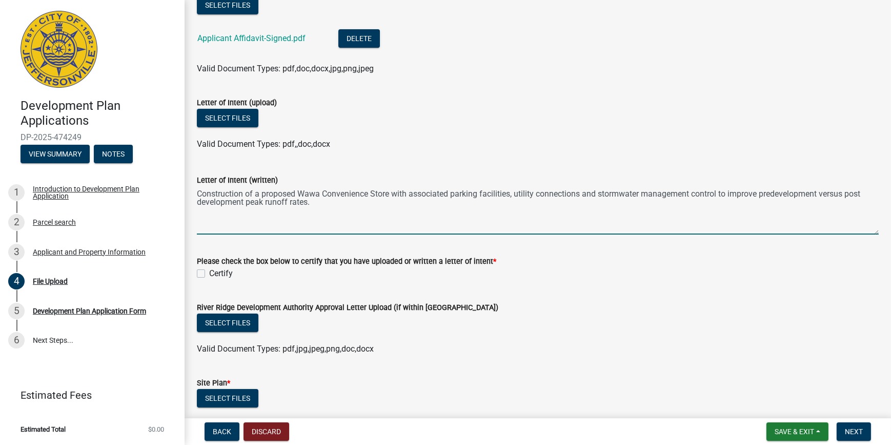
click at [298, 195] on textarea "Construction of a proposed Wawa Convenience Store with associated parking facil…" at bounding box center [538, 210] width 682 height 48
type textarea "Construction of a proposed 6,372 square foot Wawa Convenience Store with associ…"
click at [209, 273] on label "Certify" at bounding box center [221, 273] width 24 height 12
click at [209, 273] on input "Certify" at bounding box center [212, 270] width 7 height 7
checkbox input "true"
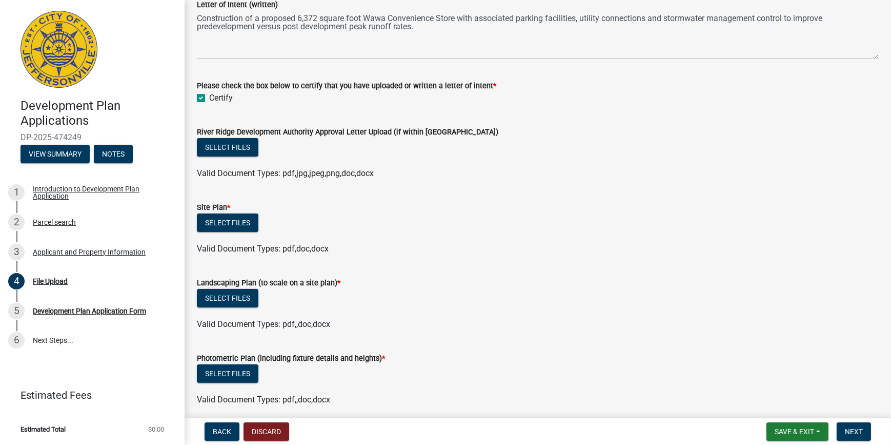
scroll to position [385, 0]
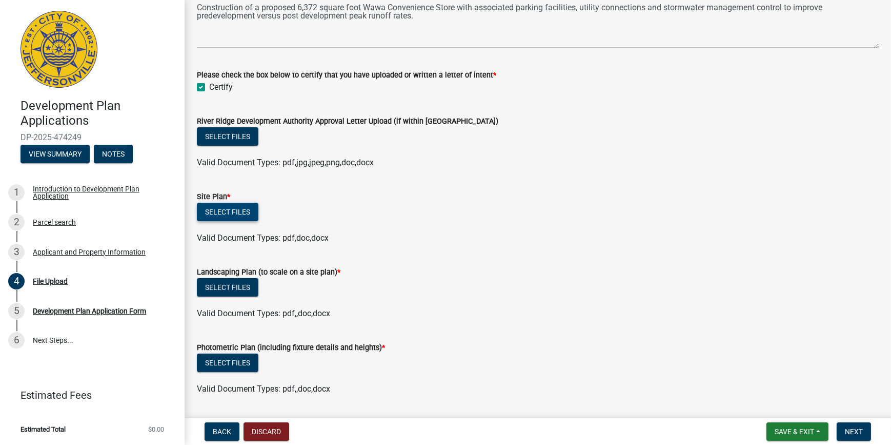
click at [237, 213] on button "Select files" at bounding box center [228, 212] width 62 height 18
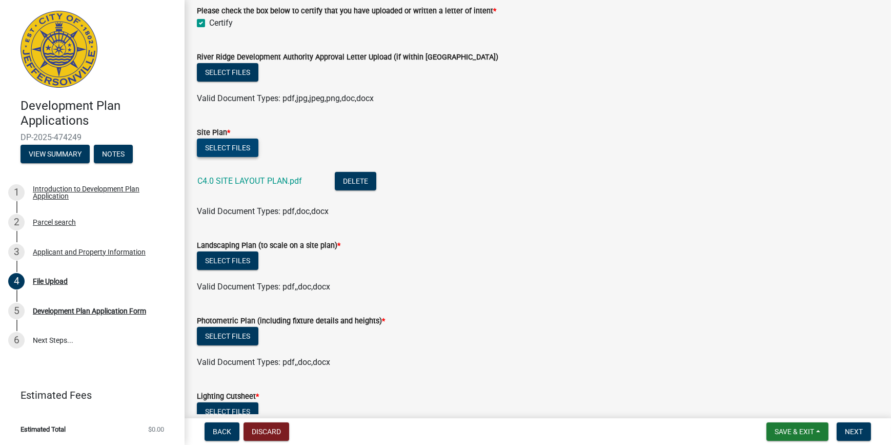
scroll to position [478, 0]
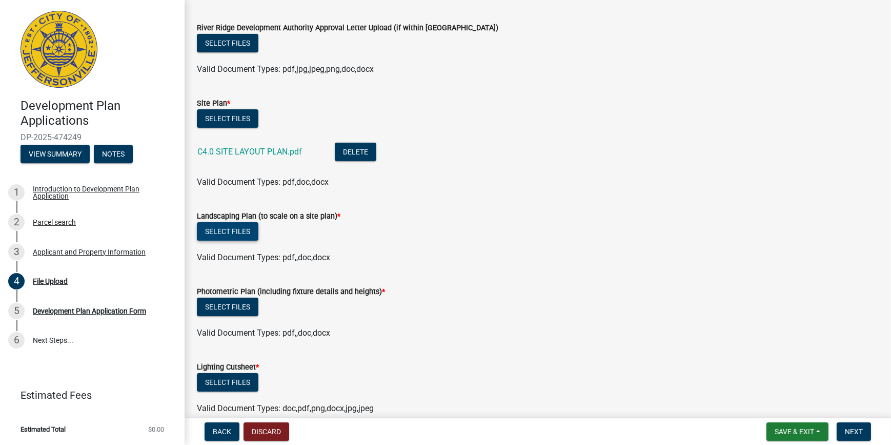
click at [246, 227] on button "Select files" at bounding box center [228, 231] width 62 height 18
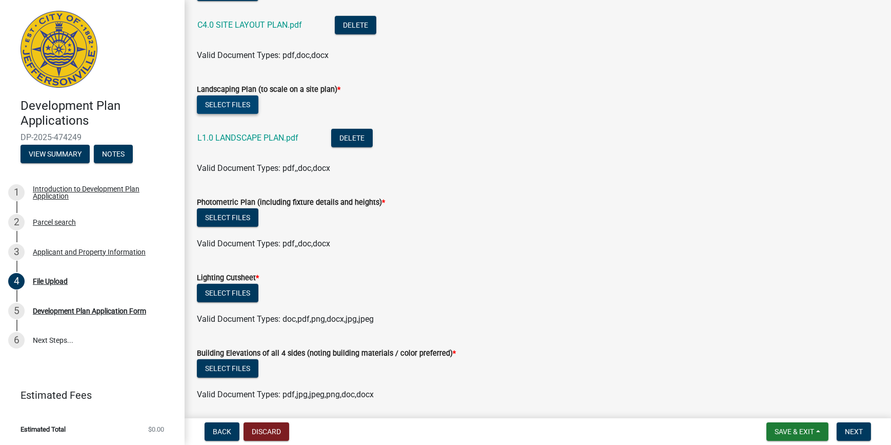
scroll to position [618, 0]
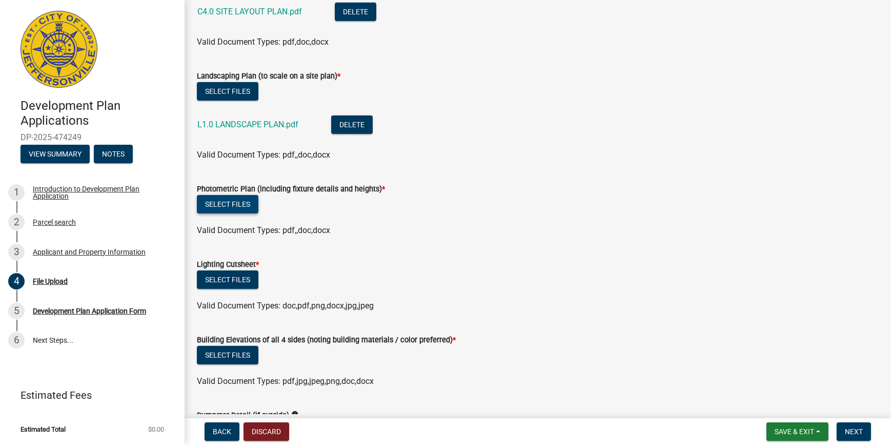
click at [233, 205] on button "Select files" at bounding box center [228, 204] width 62 height 18
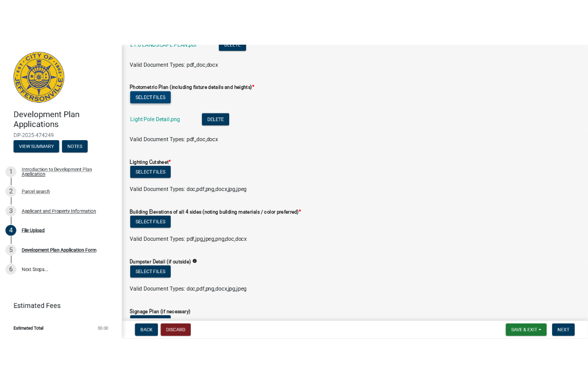
scroll to position [748, 0]
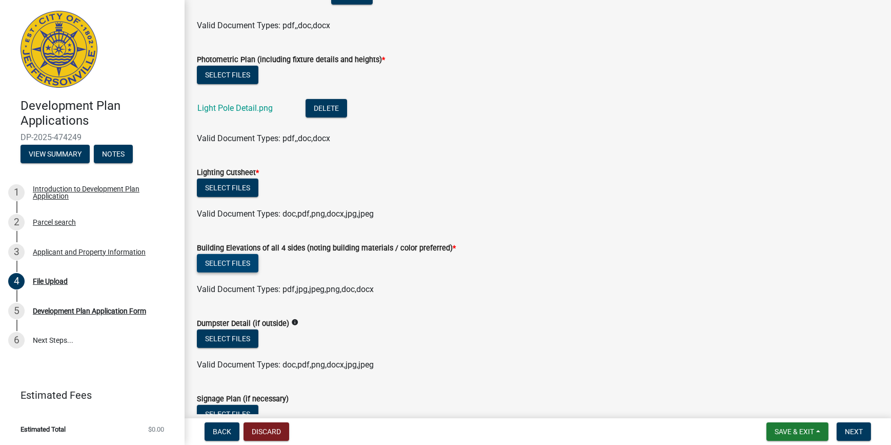
click at [242, 261] on button "Select files" at bounding box center [228, 263] width 62 height 18
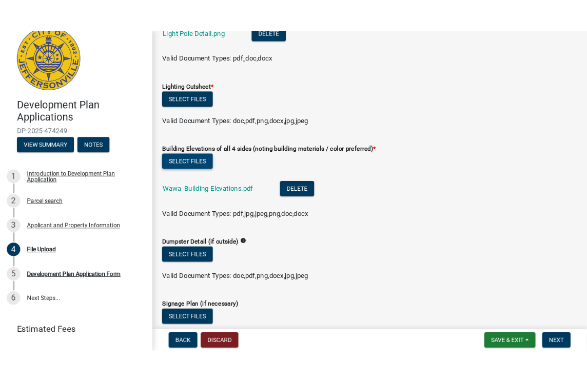
scroll to position [903, 0]
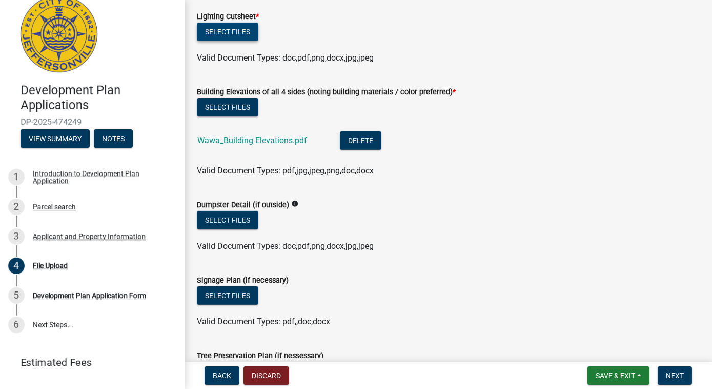
click at [240, 28] on button "Select files" at bounding box center [228, 32] width 62 height 18
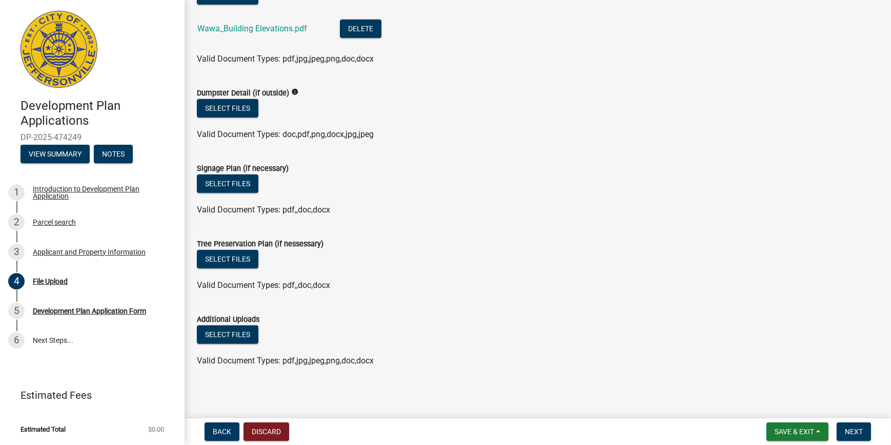
scroll to position [1054, 0]
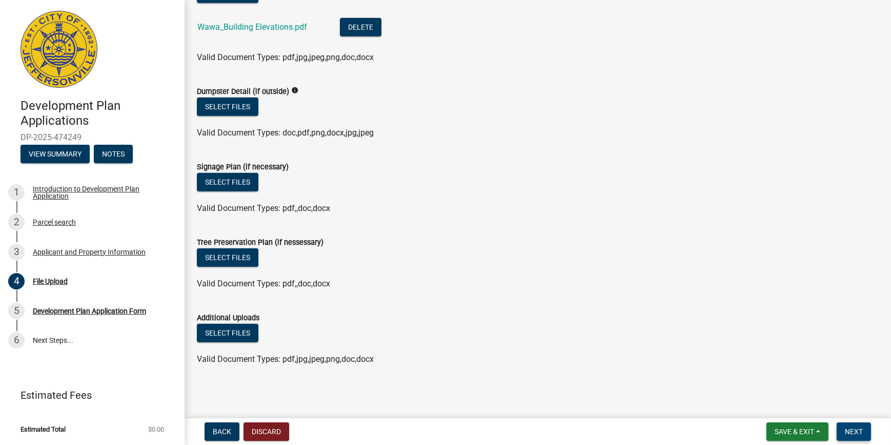
click at [850, 432] on span "Next" at bounding box center [854, 431] width 18 height 8
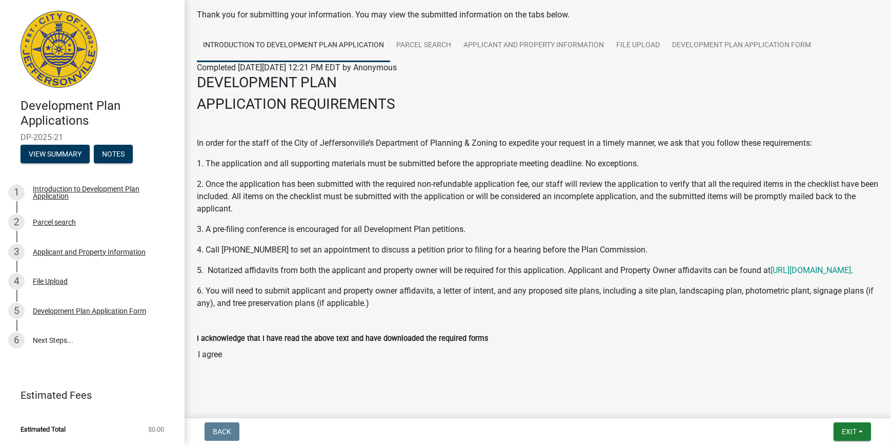
scroll to position [72, 0]
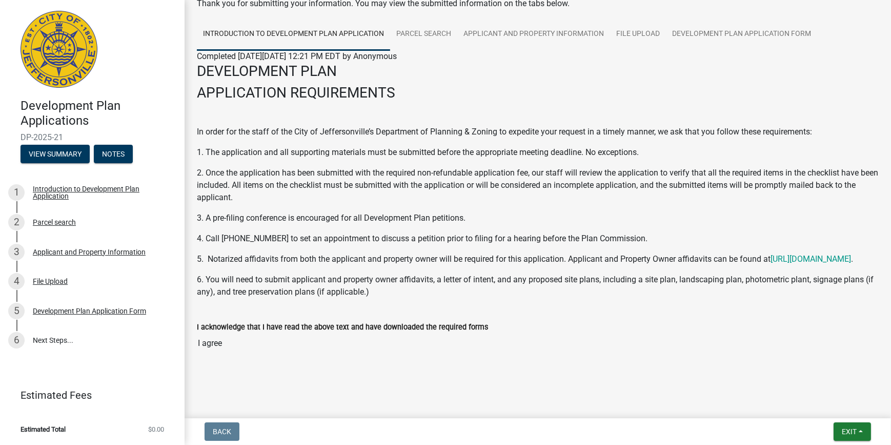
click at [216, 344] on input "I agree" at bounding box center [538, 343] width 682 height 21
click at [846, 433] on span "Exit" at bounding box center [849, 431] width 15 height 8
click at [827, 380] on button "Save" at bounding box center [830, 380] width 82 height 25
click at [334, 335] on input "I agree" at bounding box center [538, 343] width 682 height 21
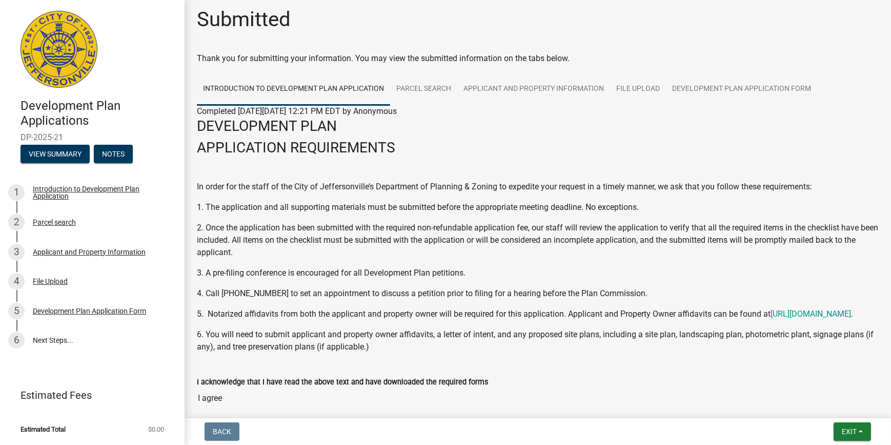
scroll to position [0, 0]
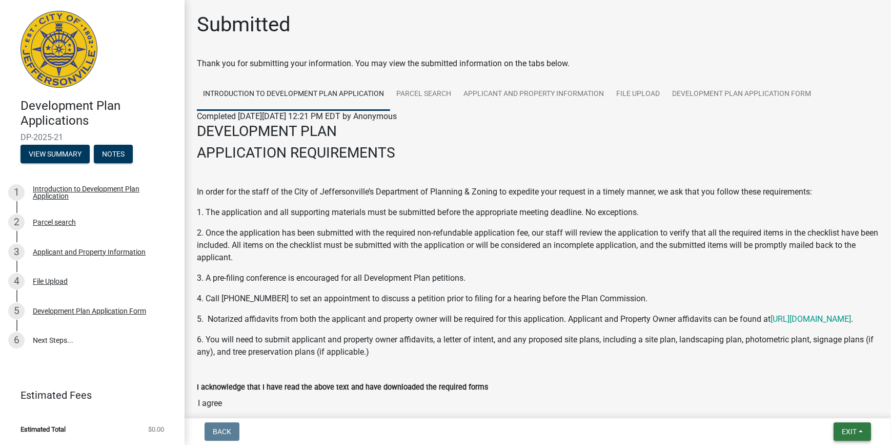
click at [846, 433] on span "Exit" at bounding box center [849, 431] width 15 height 8
click at [819, 384] on button "Save" at bounding box center [830, 380] width 82 height 25
click at [850, 431] on span "Exit" at bounding box center [849, 431] width 15 height 8
click at [573, 338] on div "DEVELOPMENT PLAN APPLICATION REQUIREMENTS In order for the staff of the City of…" at bounding box center [538, 240] width 682 height 235
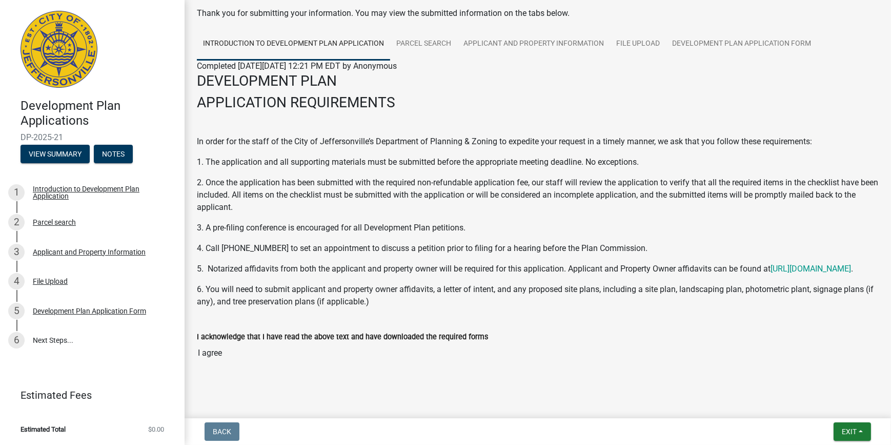
scroll to position [46, 0]
